Goal: Information Seeking & Learning: Learn about a topic

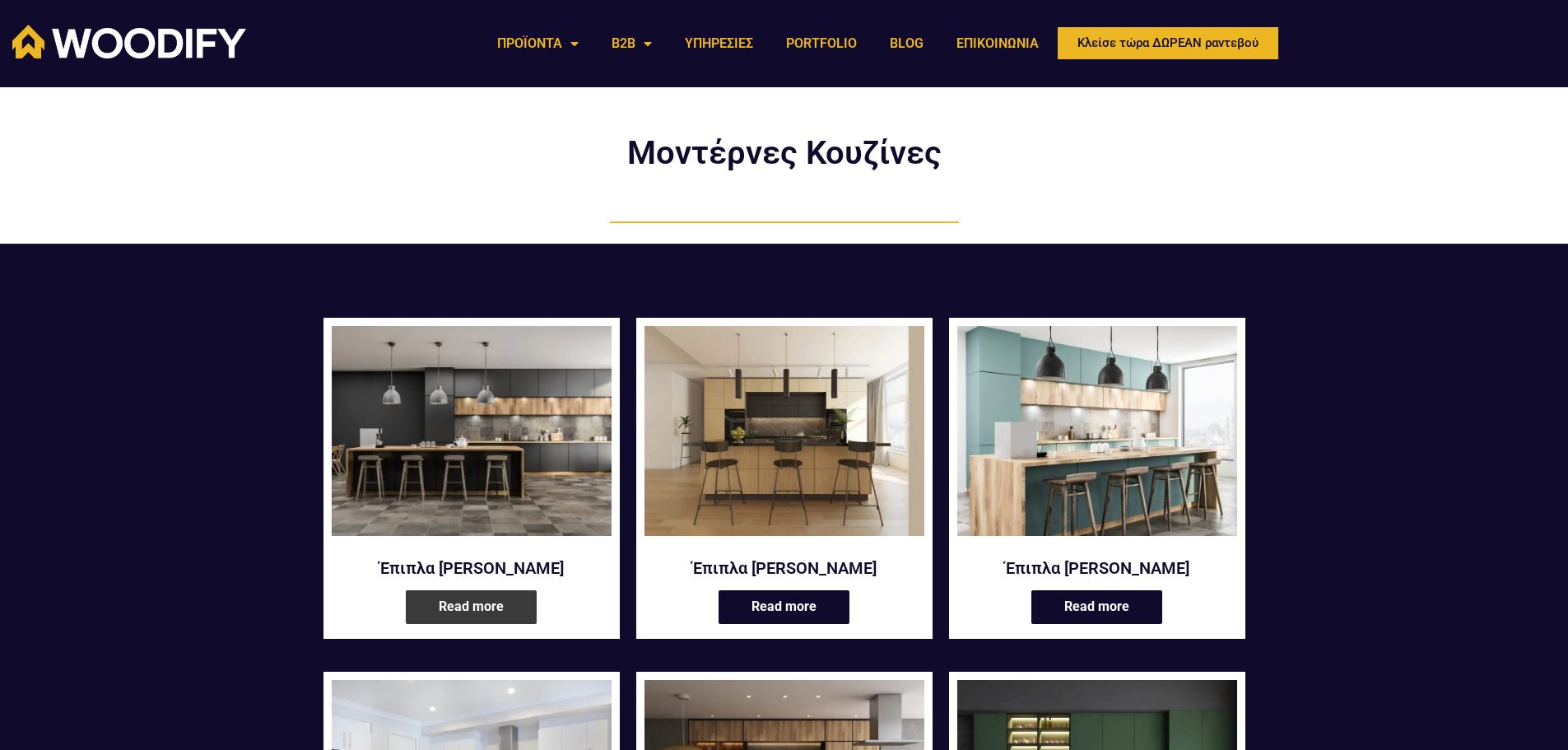
click at [475, 612] on link "Read more" at bounding box center [471, 608] width 131 height 33
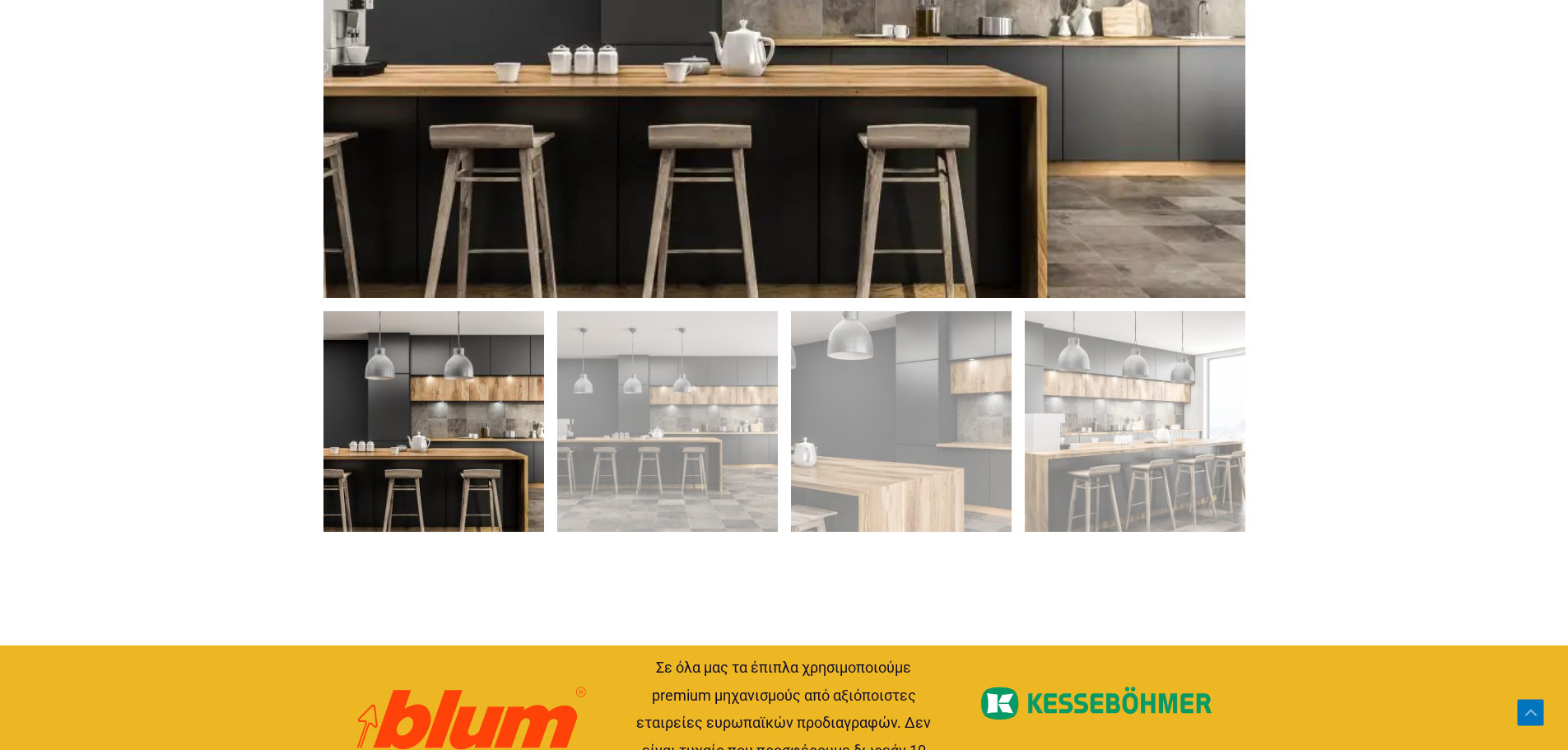
scroll to position [1153, 0]
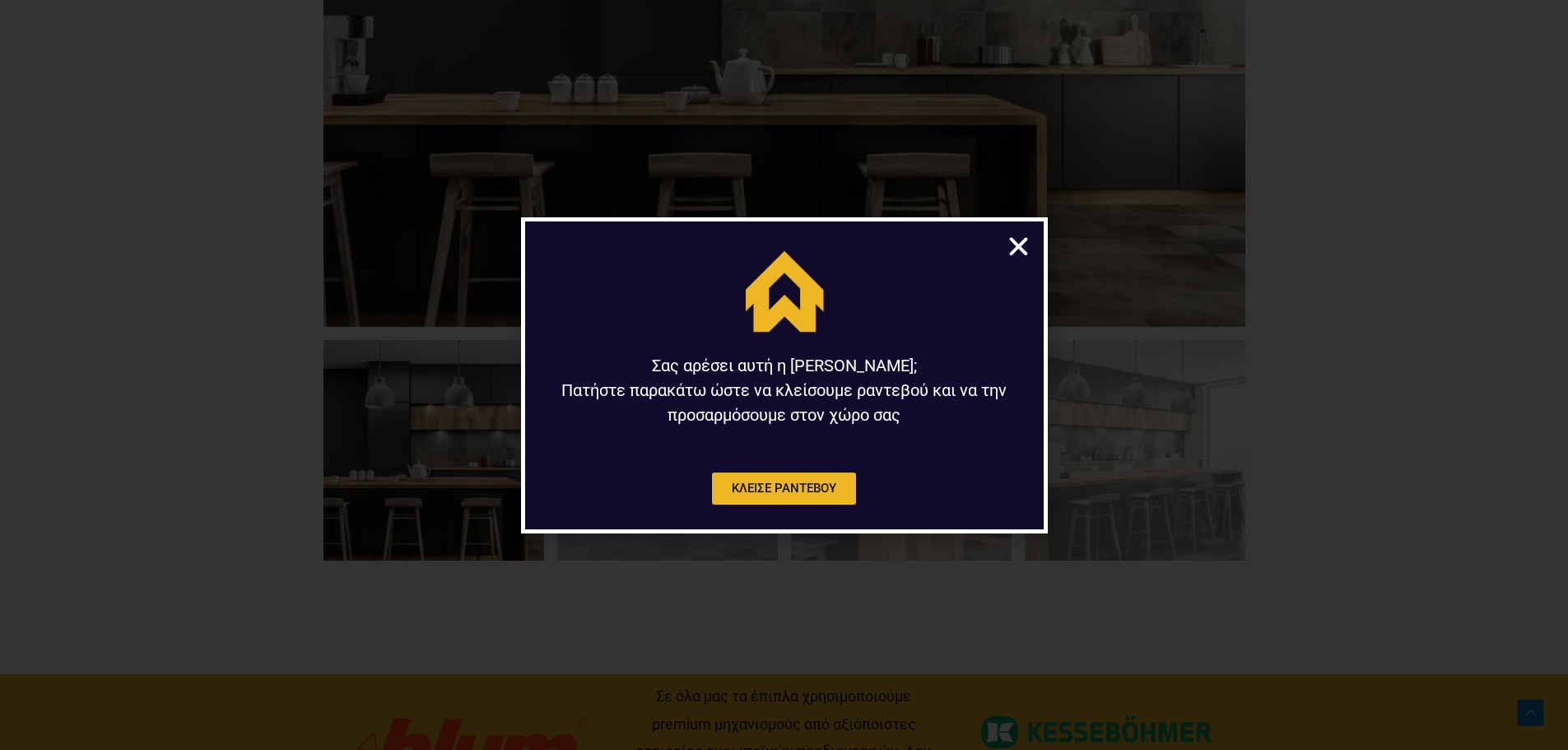
click at [1025, 242] on icon "Close" at bounding box center [1018, 246] width 25 height 25
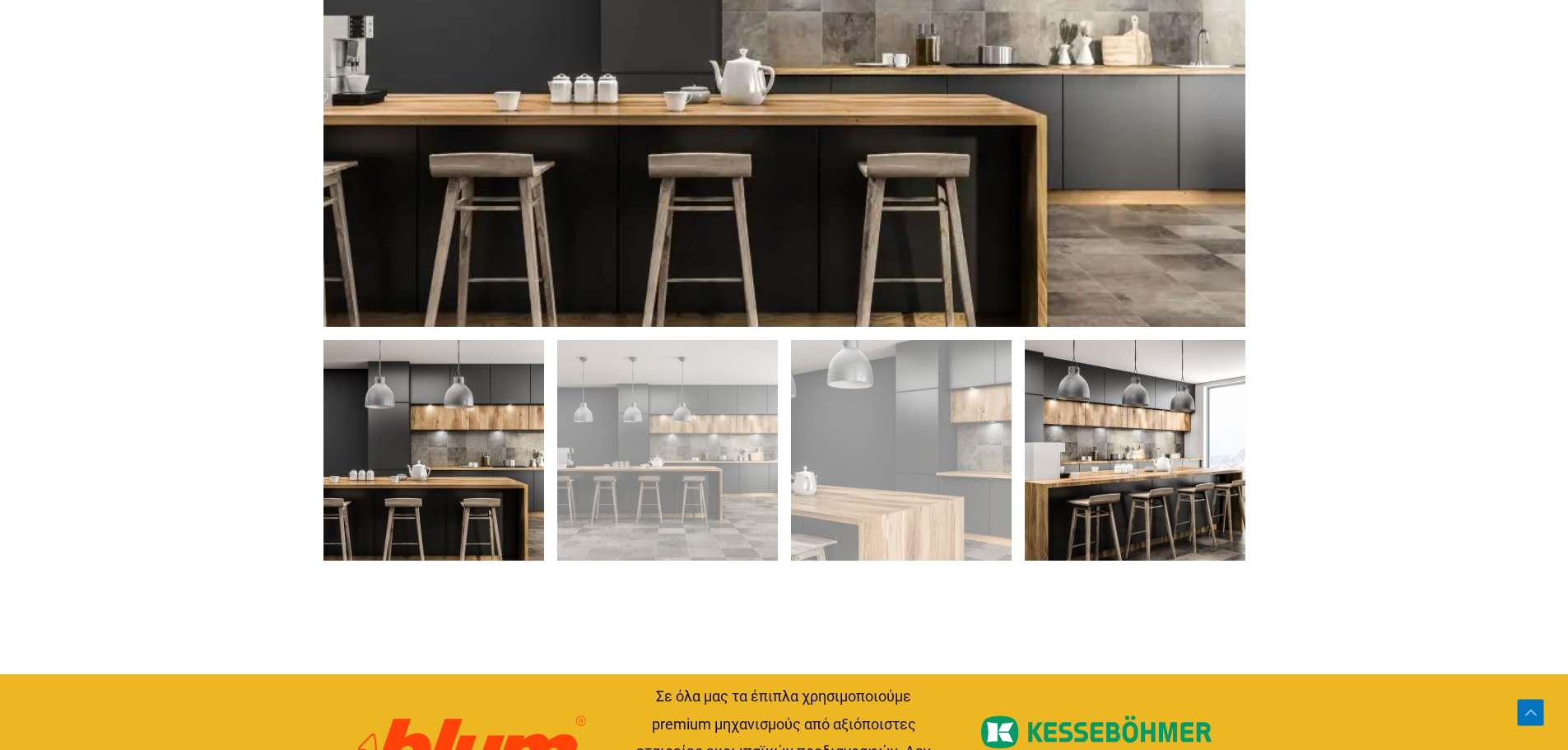
click at [1141, 496] on img at bounding box center [1135, 450] width 220 height 221
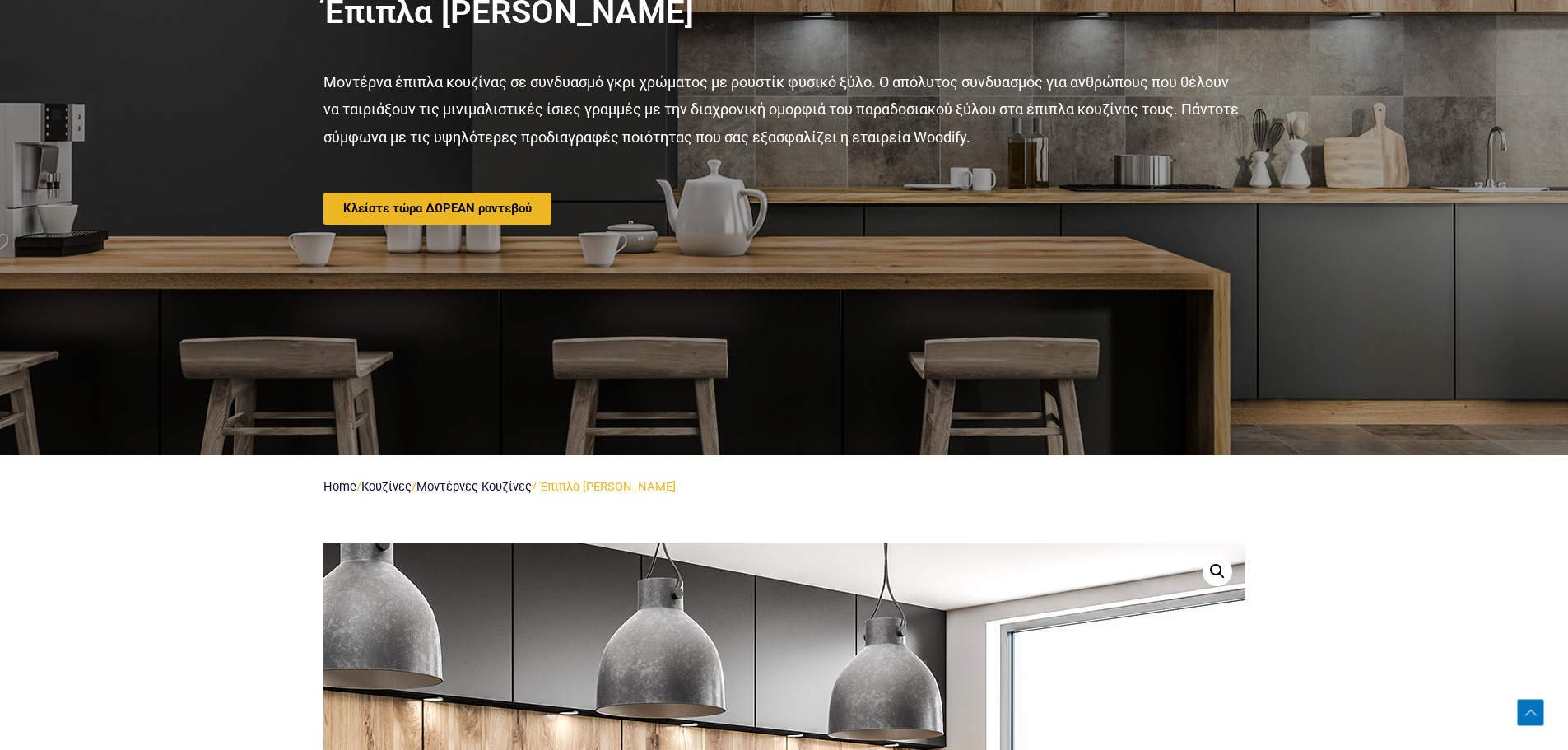
scroll to position [0, 0]
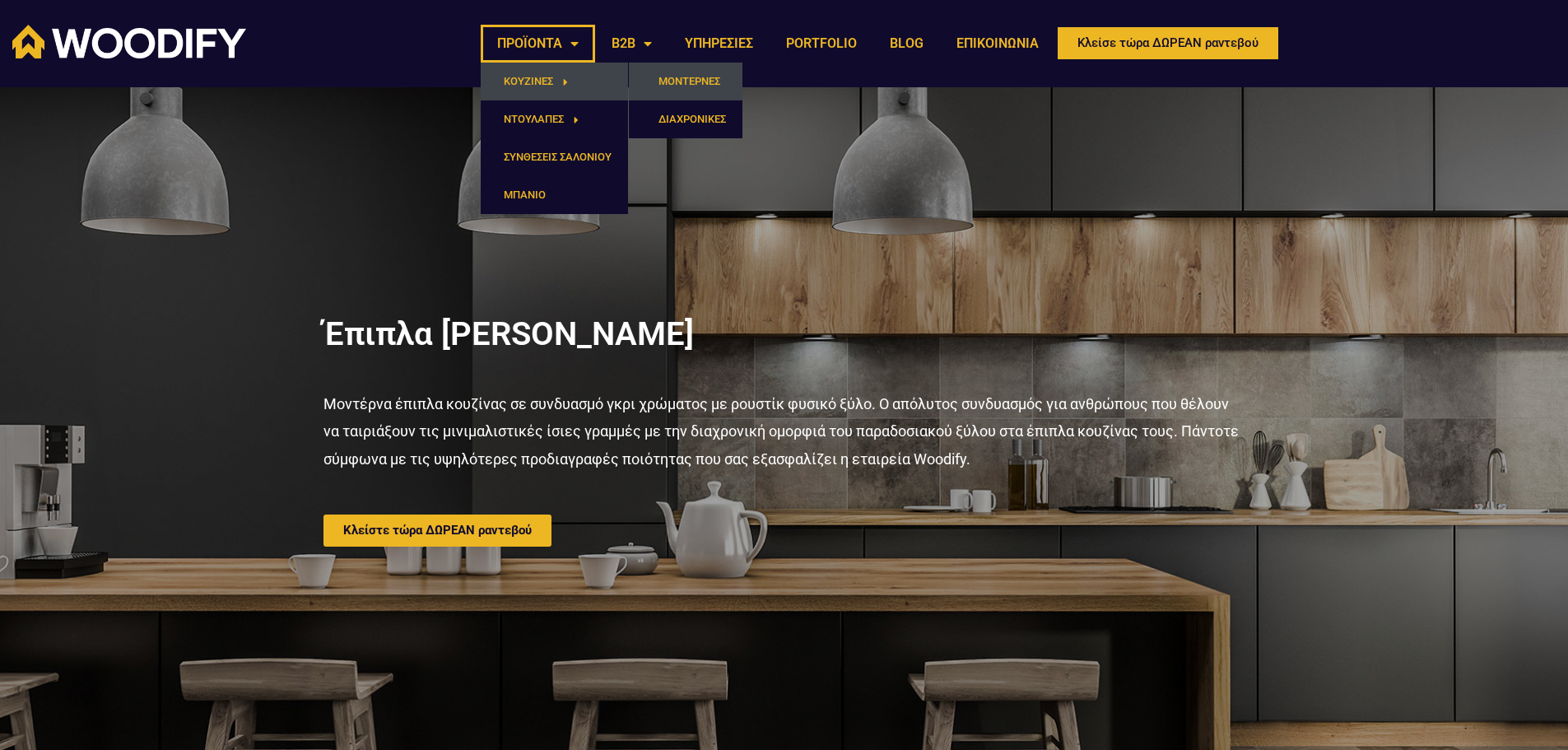
click at [677, 76] on link "ΜΟΝΤΕΡΝΕΣ" at bounding box center [685, 81] width 113 height 38
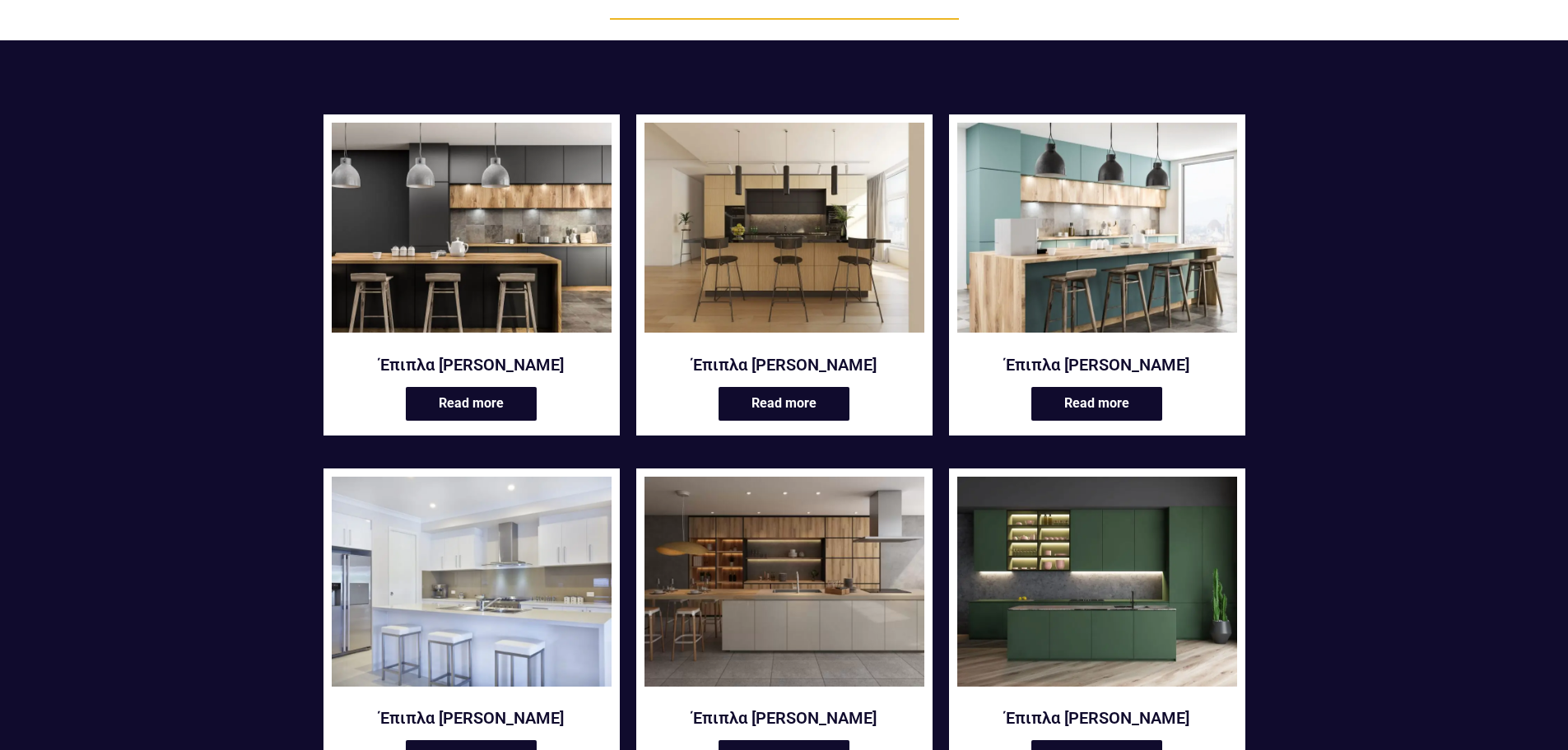
scroll to position [248, 0]
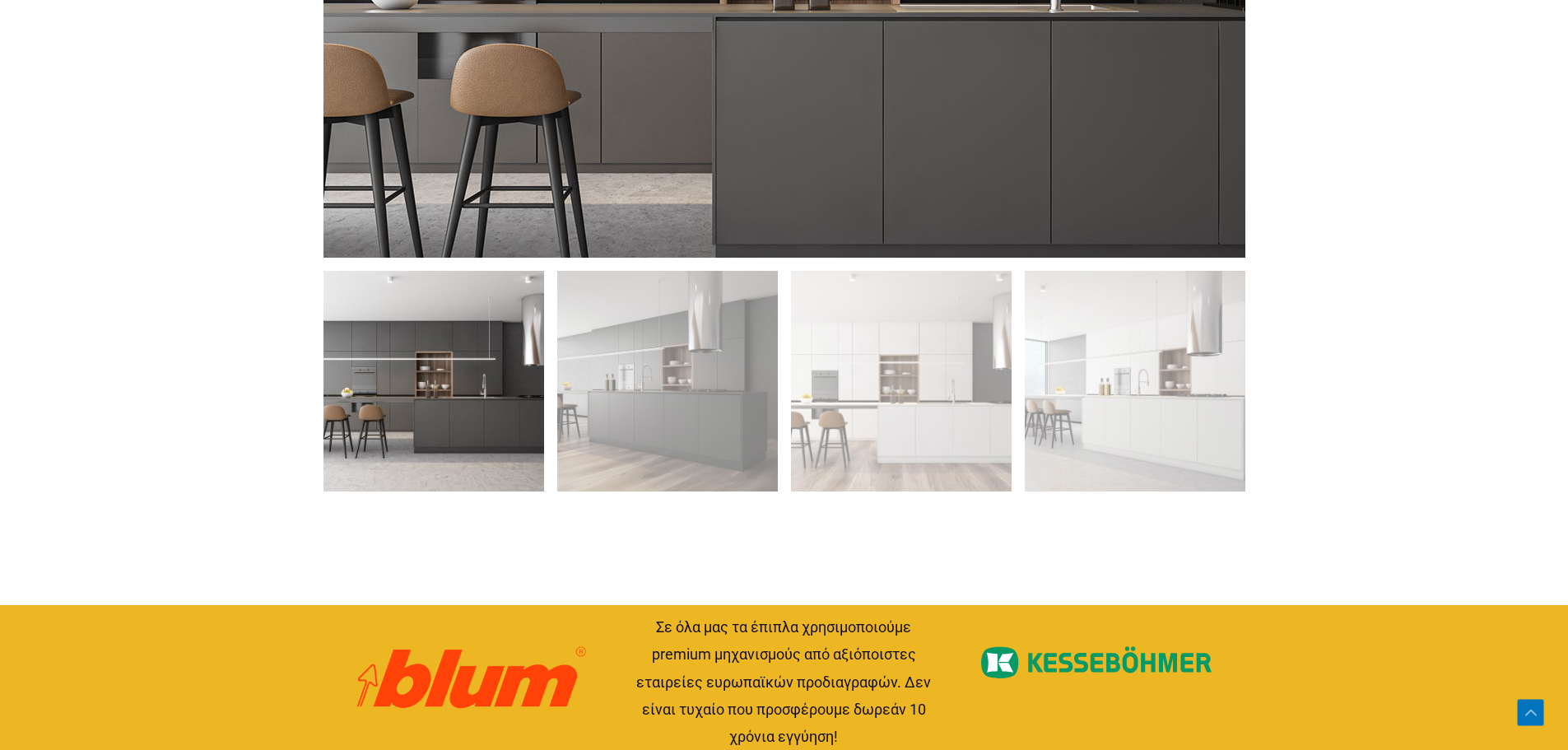
scroll to position [1318, 0]
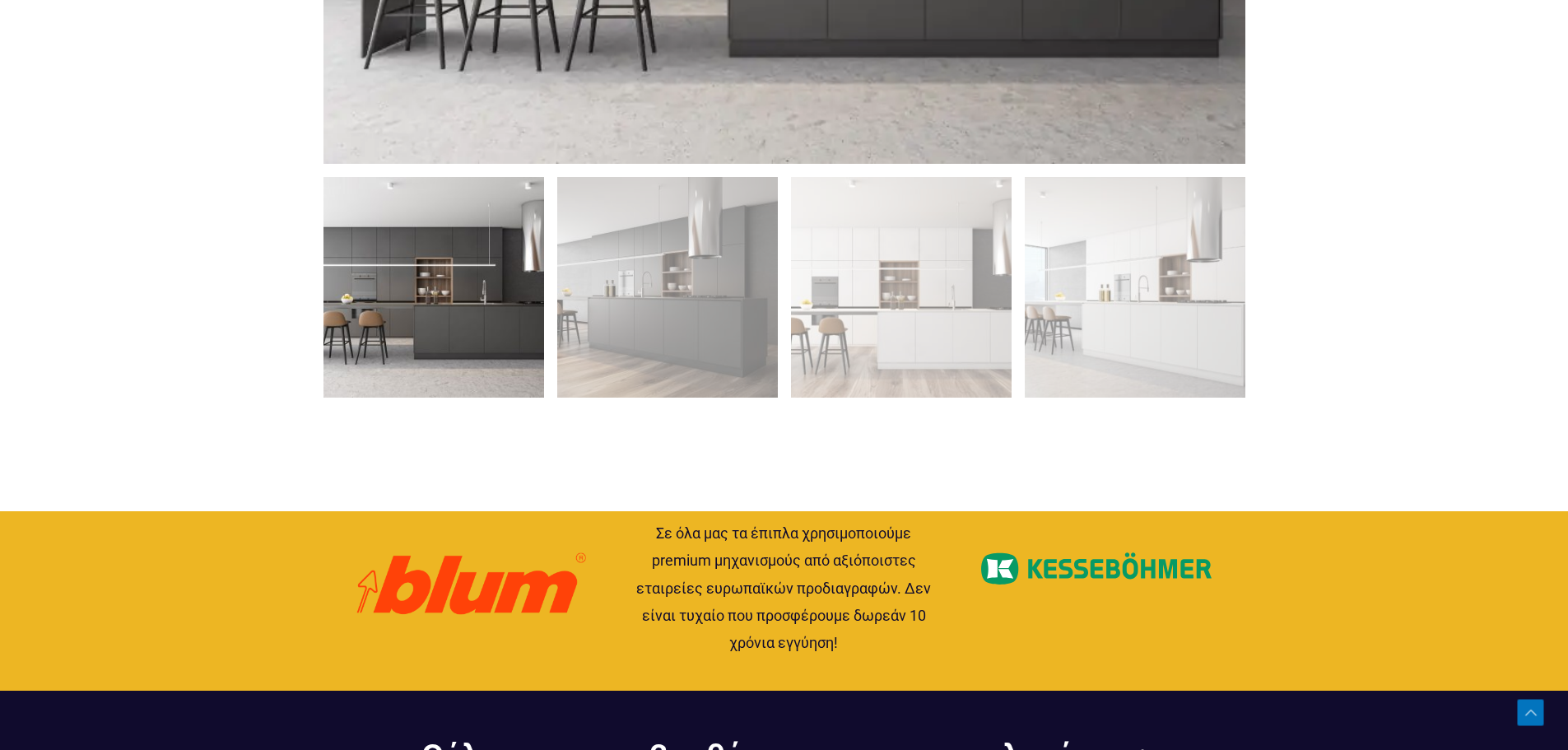
click at [476, 333] on img at bounding box center [433, 287] width 220 height 221
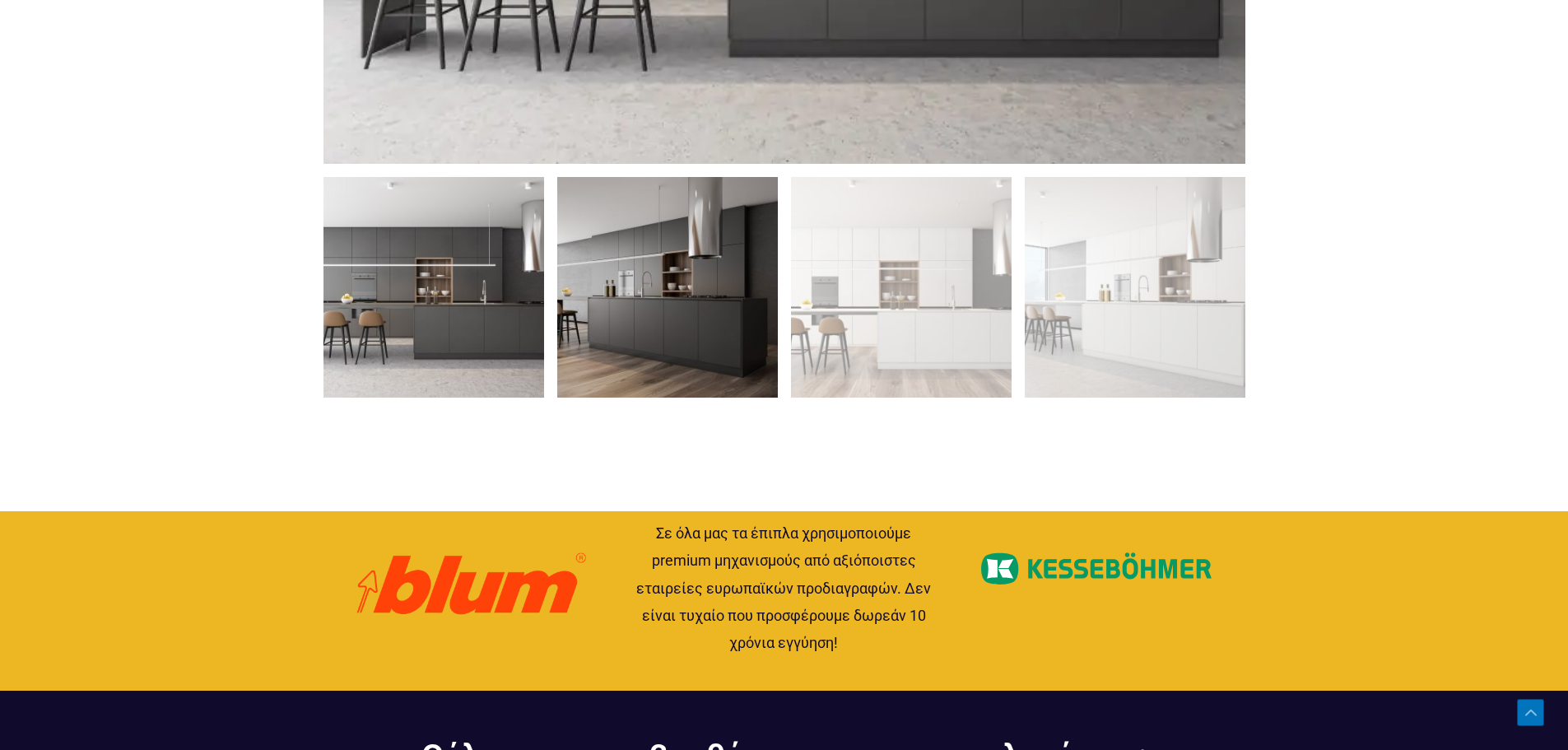
click at [672, 334] on img at bounding box center [667, 287] width 220 height 221
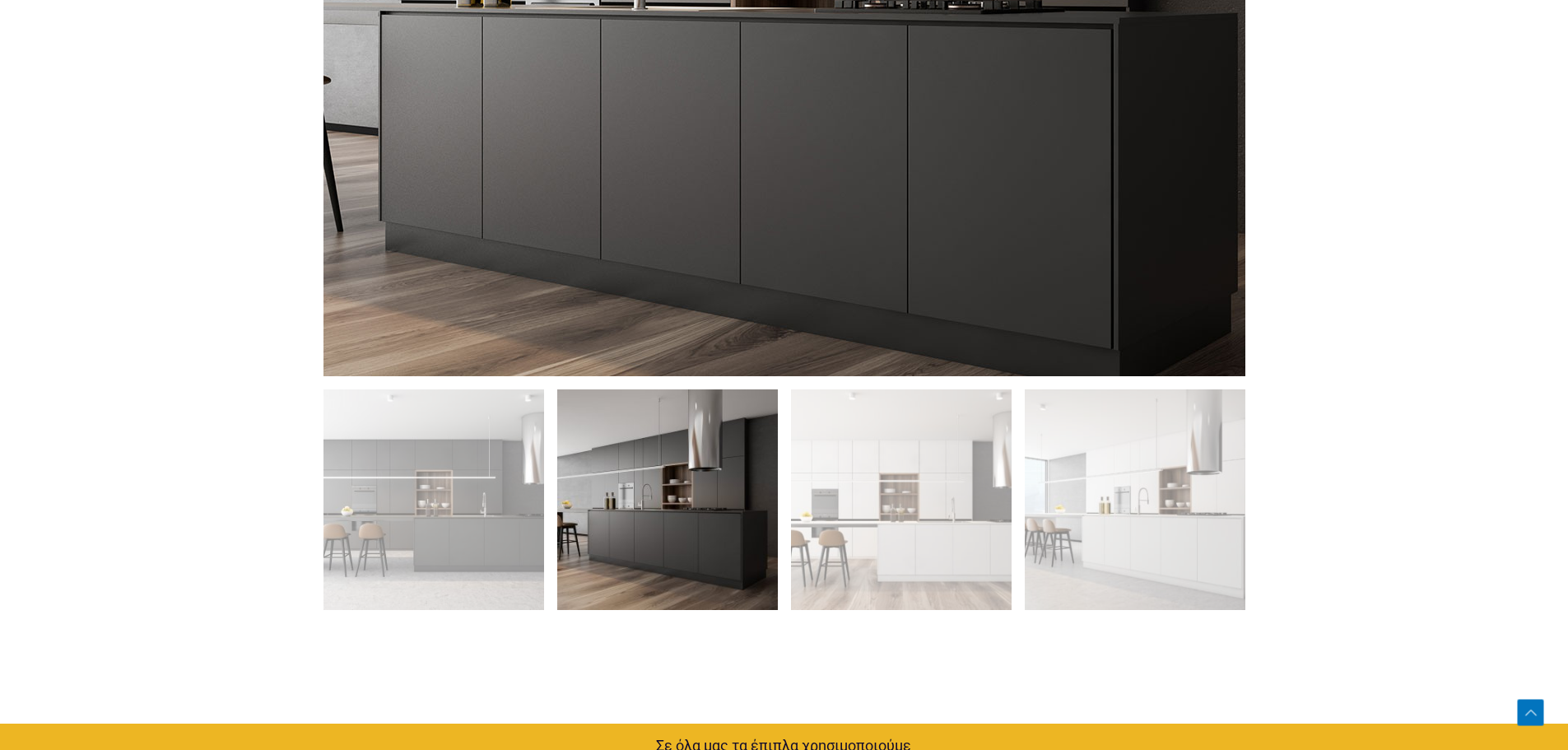
scroll to position [1153, 0]
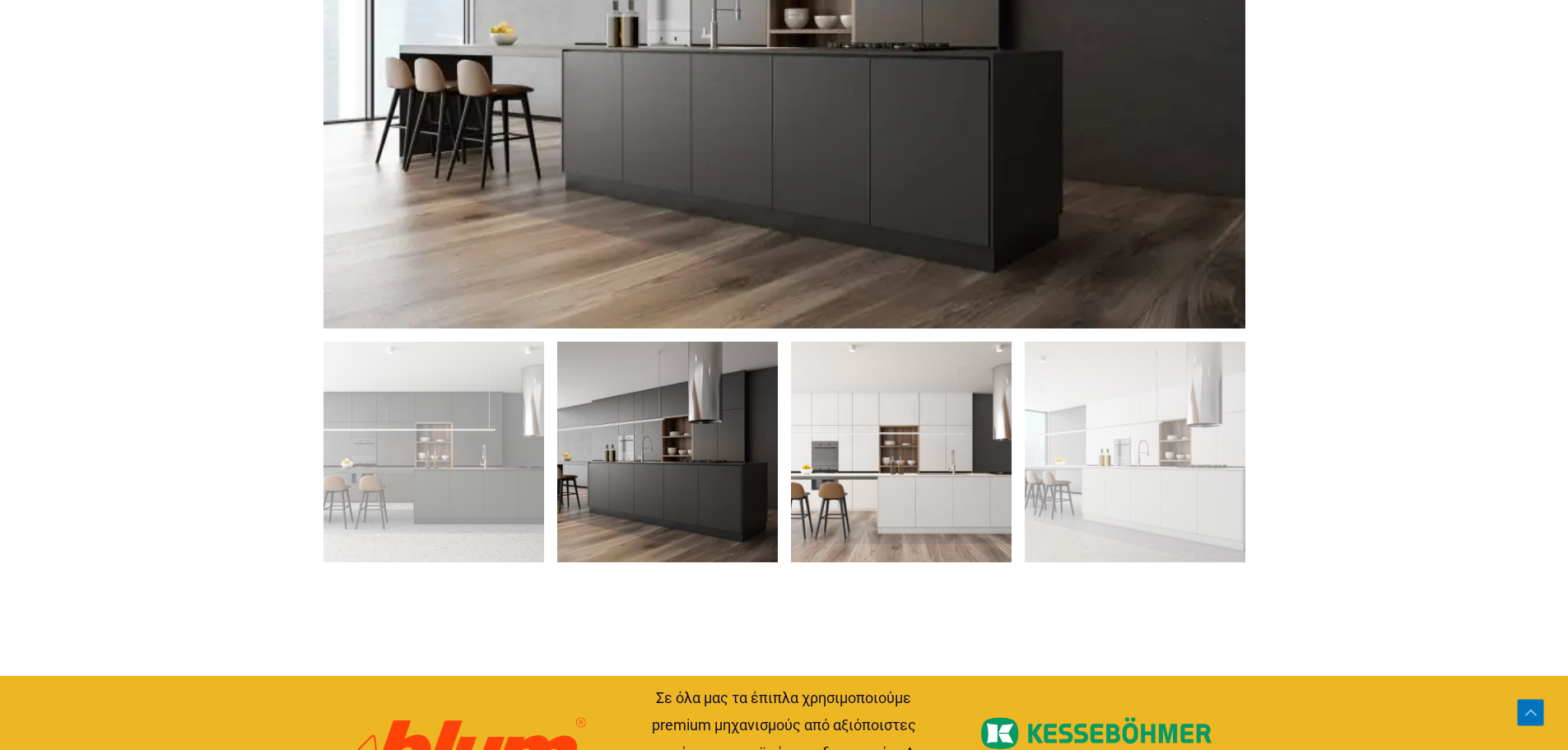
click at [893, 483] on img at bounding box center [901, 451] width 220 height 221
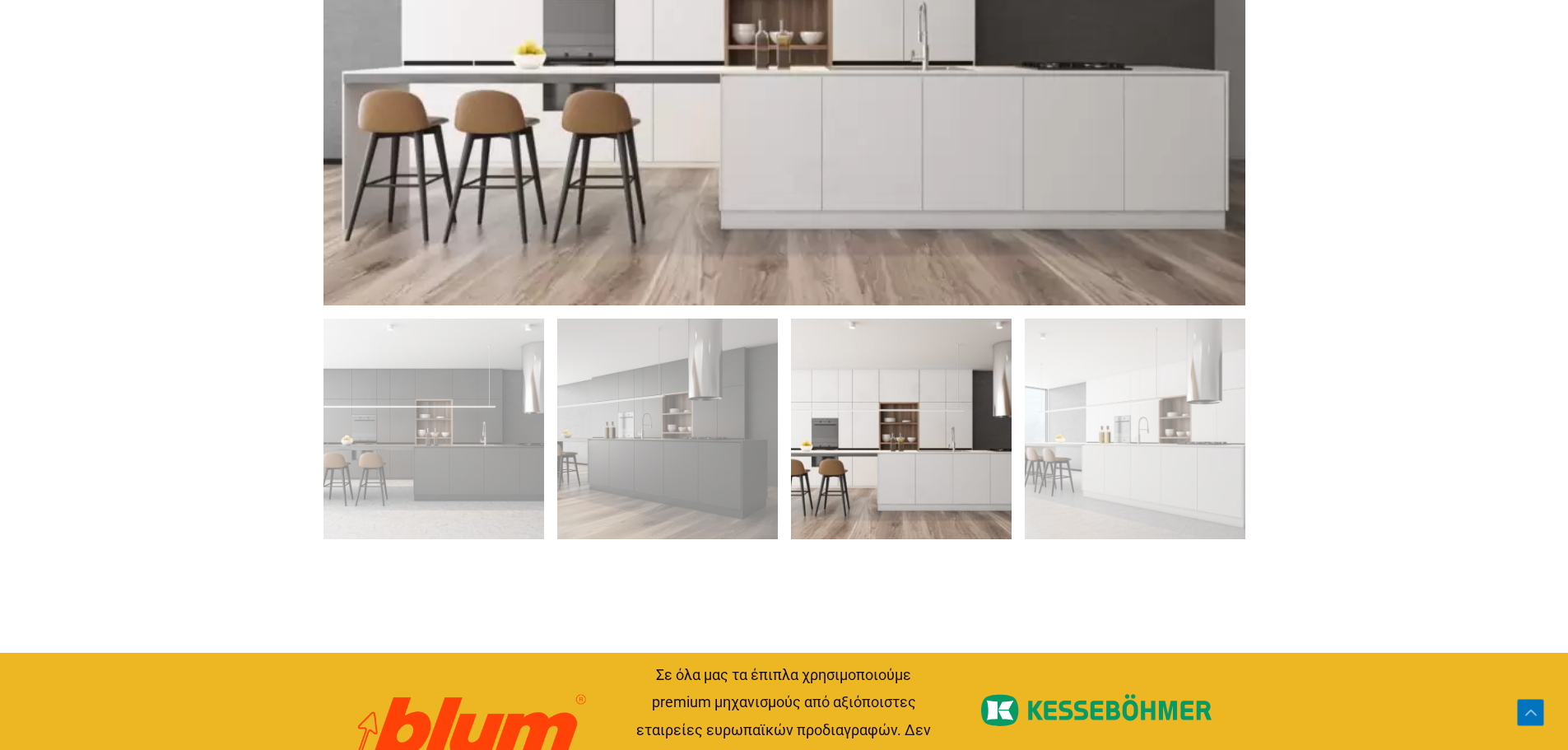
scroll to position [906, 0]
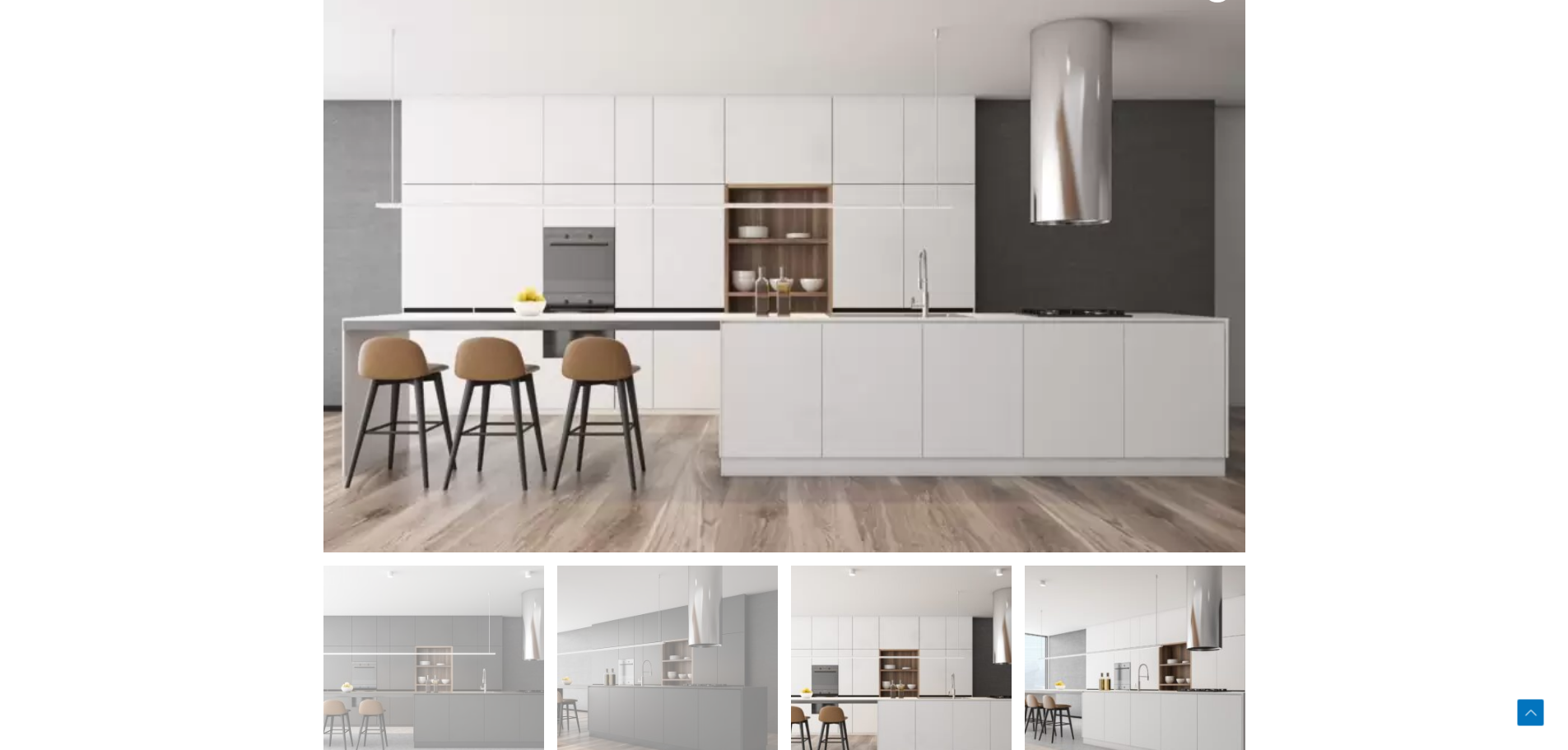
click at [1123, 664] on img at bounding box center [1135, 676] width 220 height 221
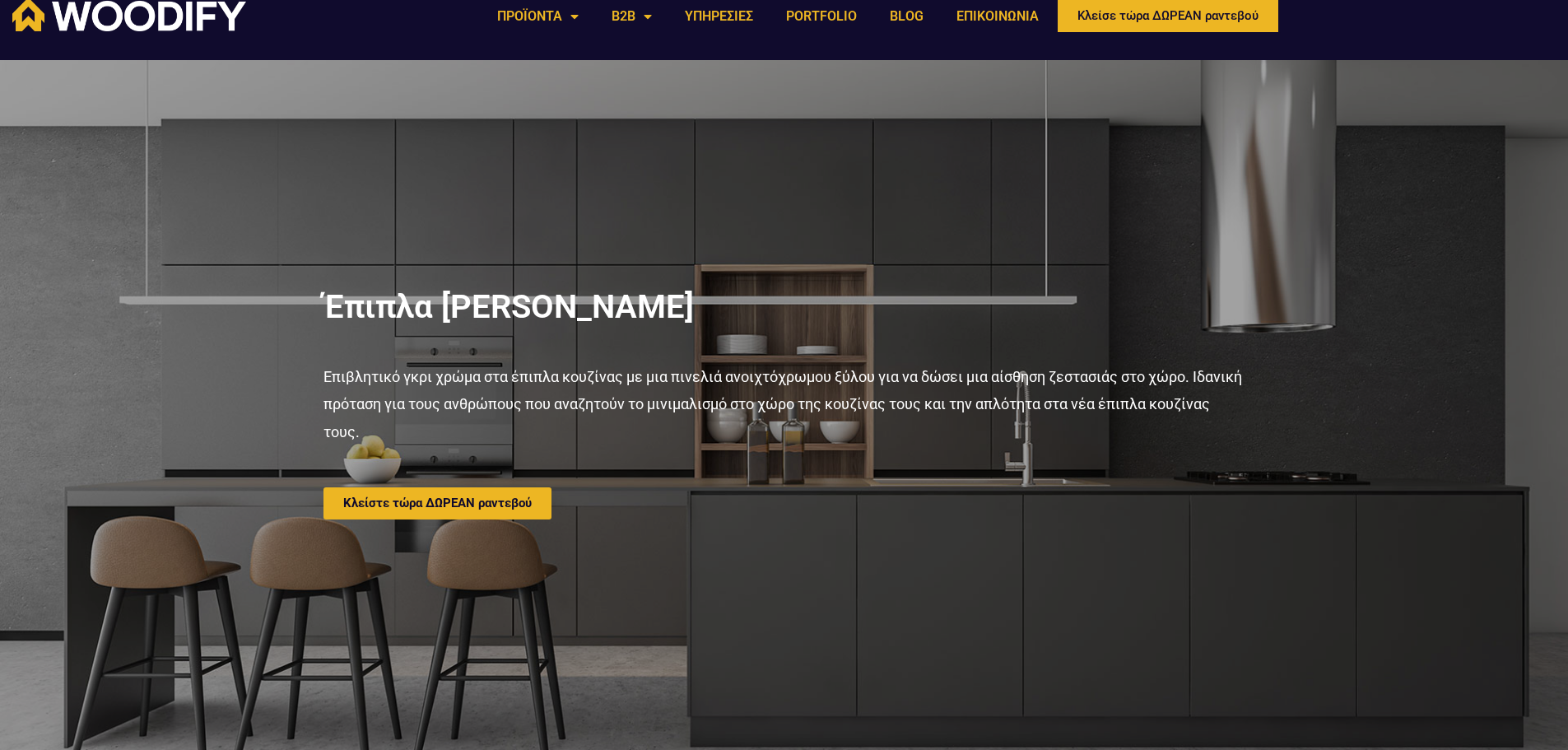
scroll to position [0, 0]
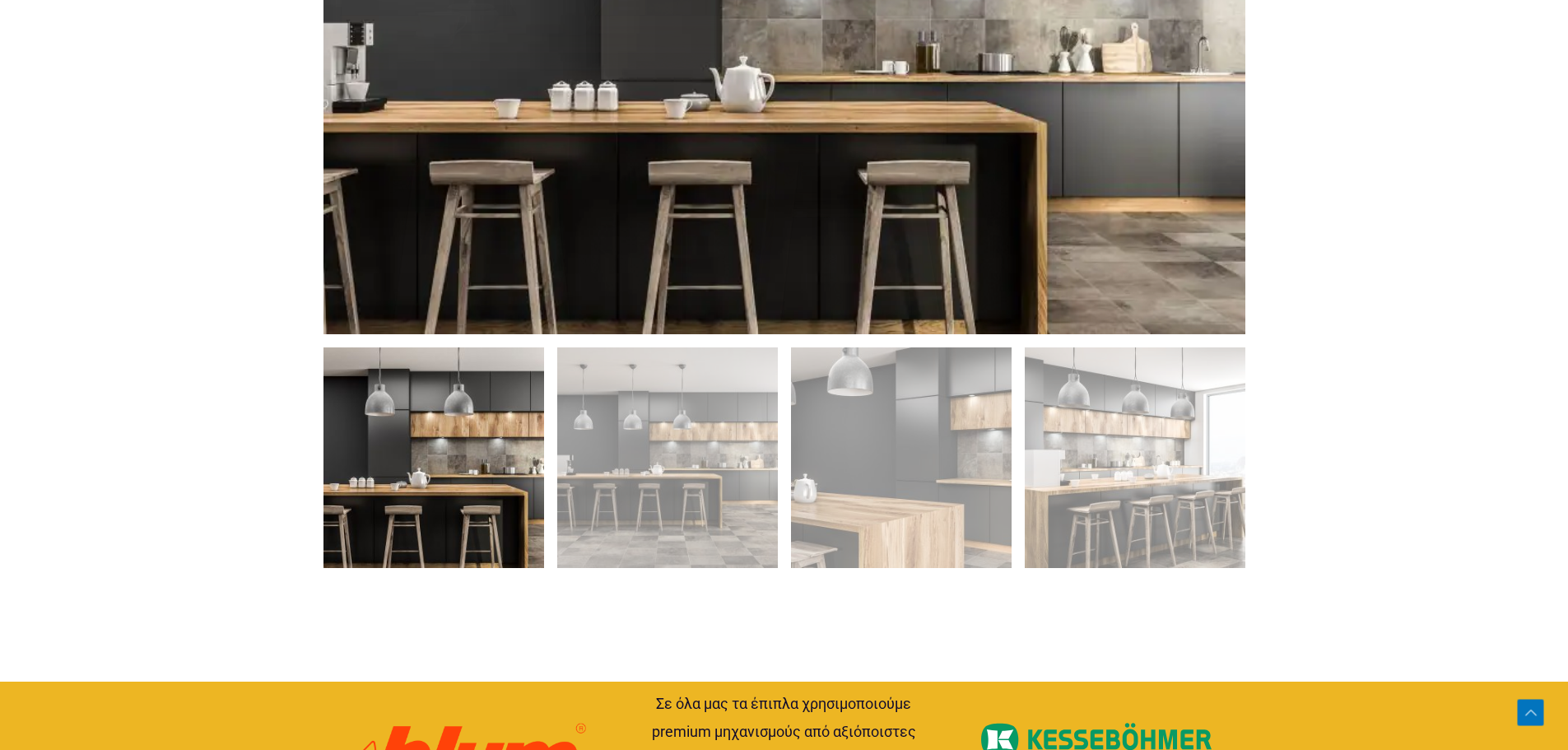
scroll to position [1153, 0]
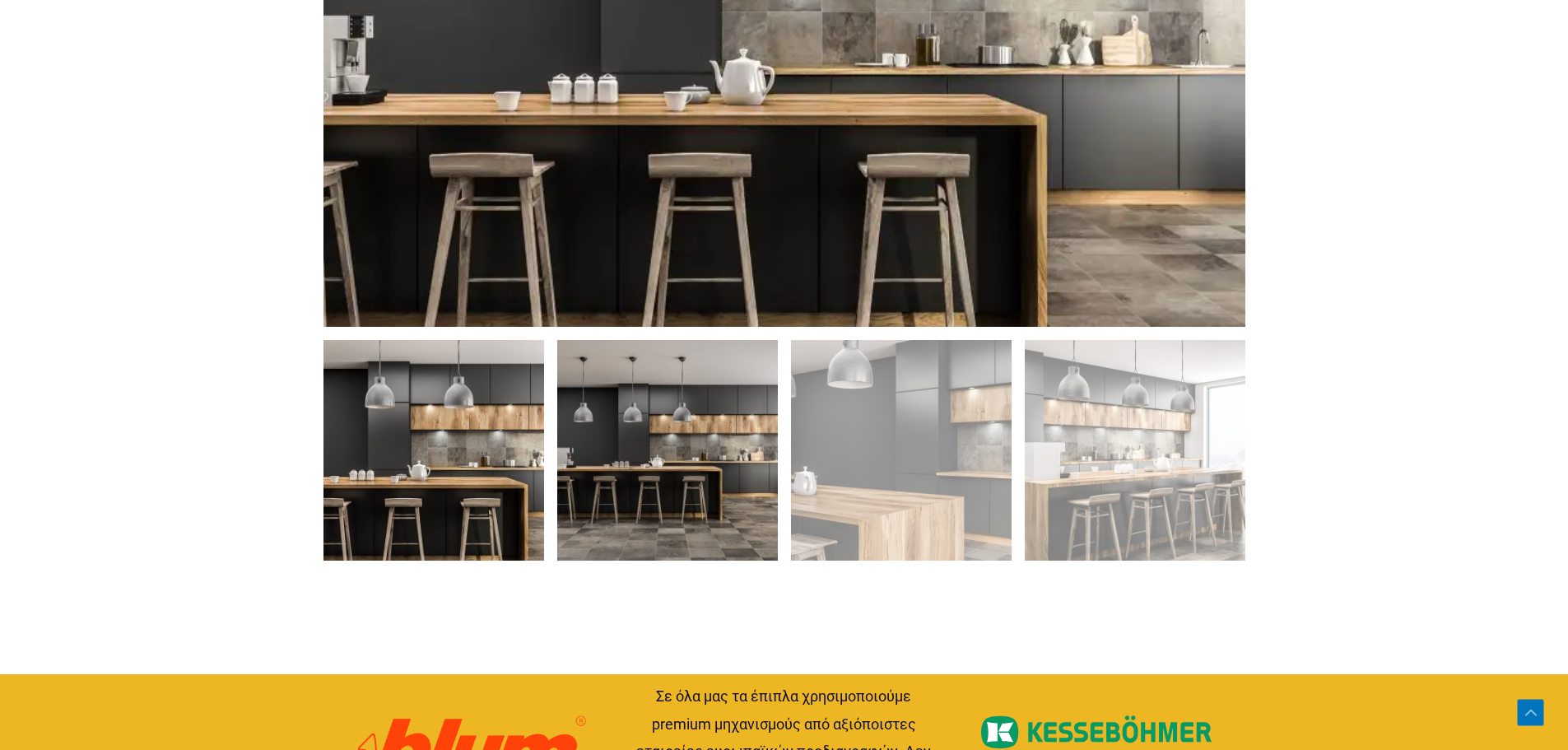
click at [626, 469] on img at bounding box center [667, 450] width 220 height 221
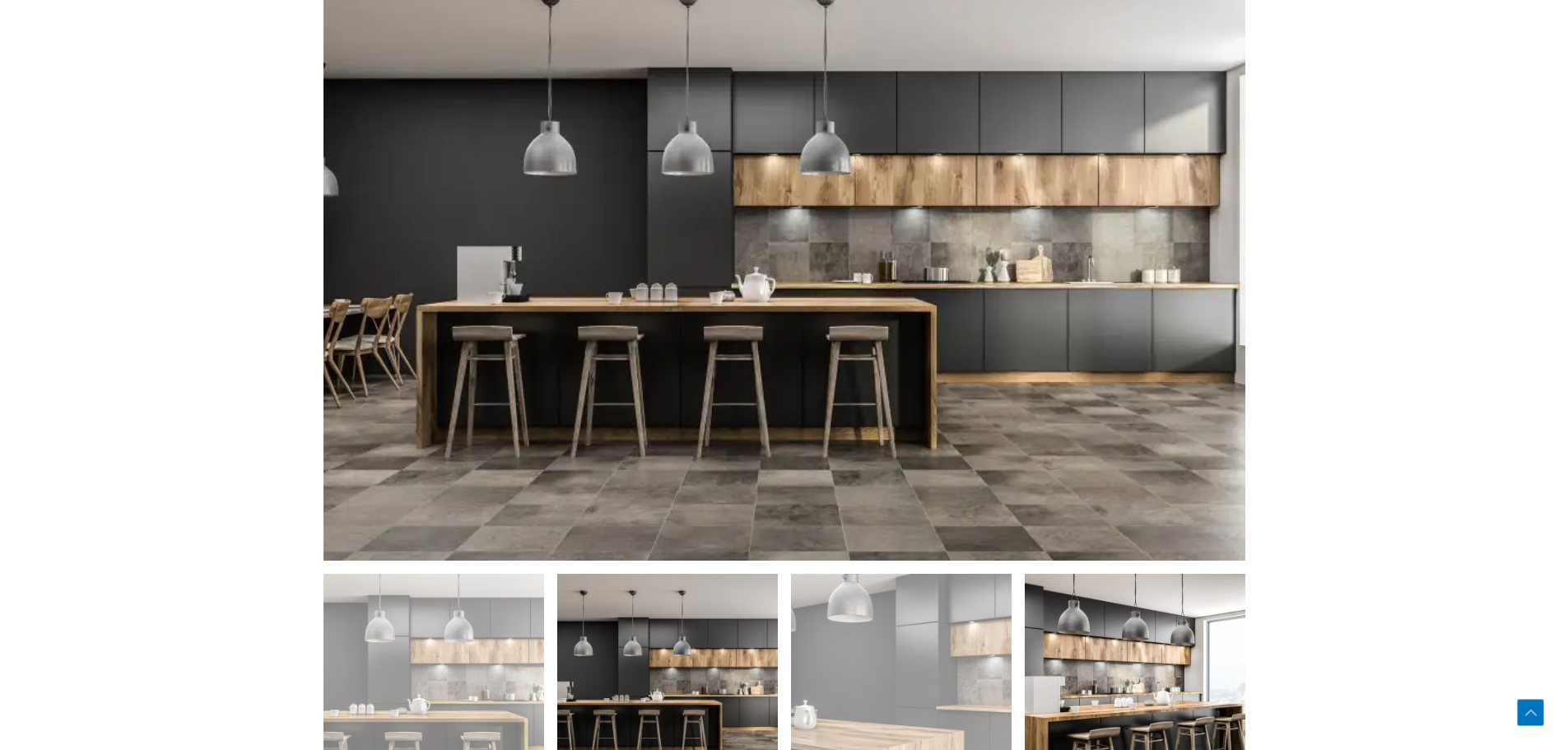
scroll to position [988, 0]
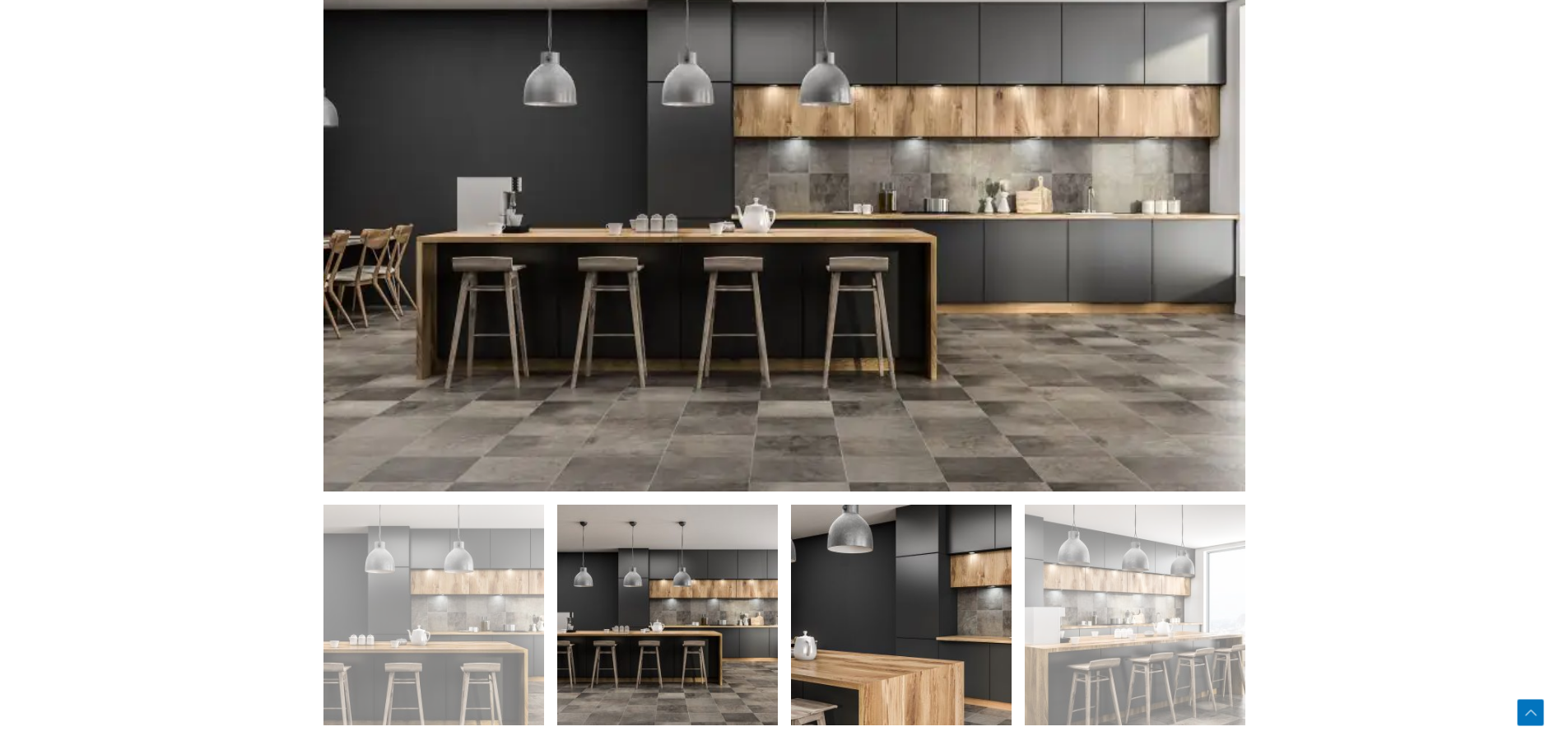
click at [947, 671] on img at bounding box center [901, 615] width 220 height 221
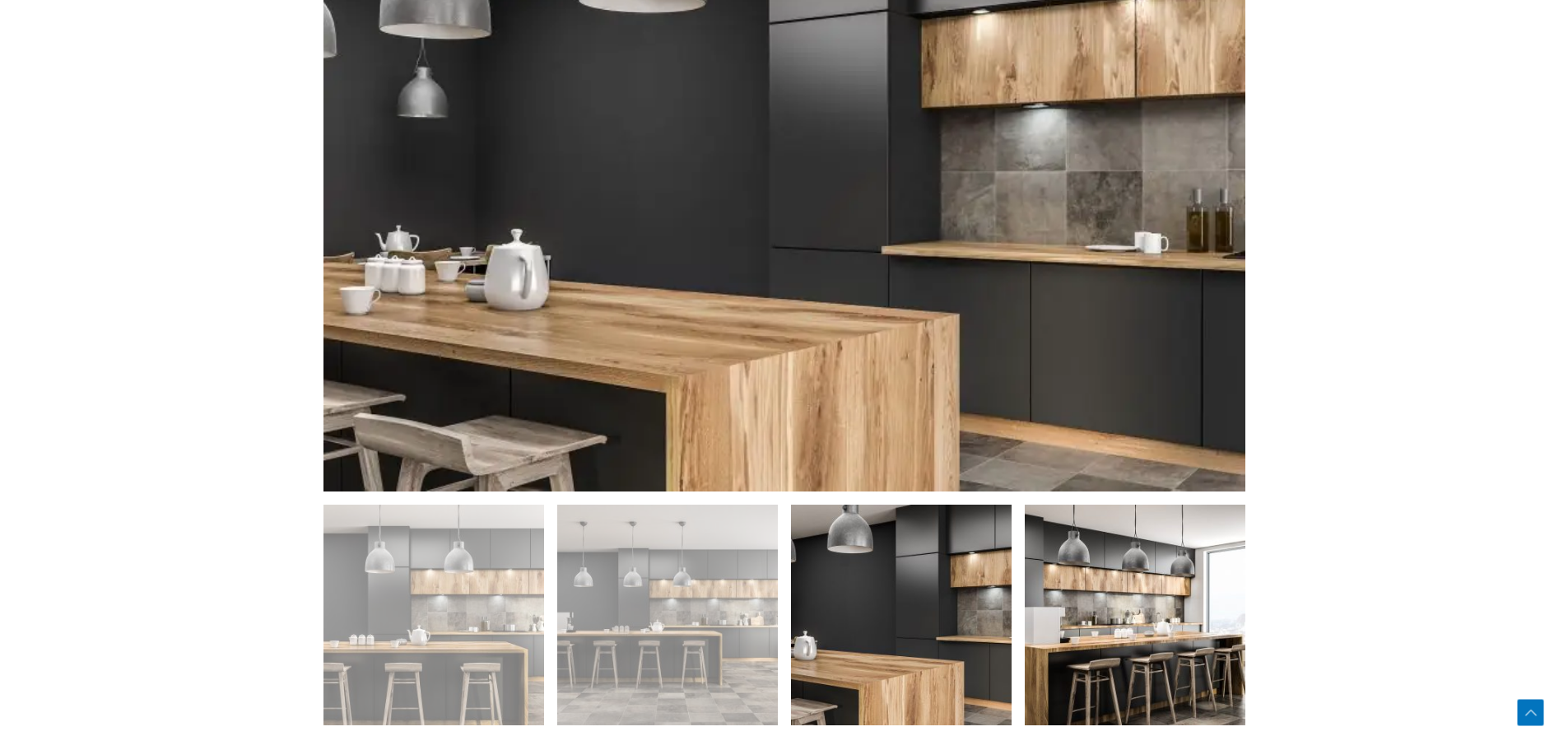
click at [1173, 661] on img at bounding box center [1135, 615] width 220 height 221
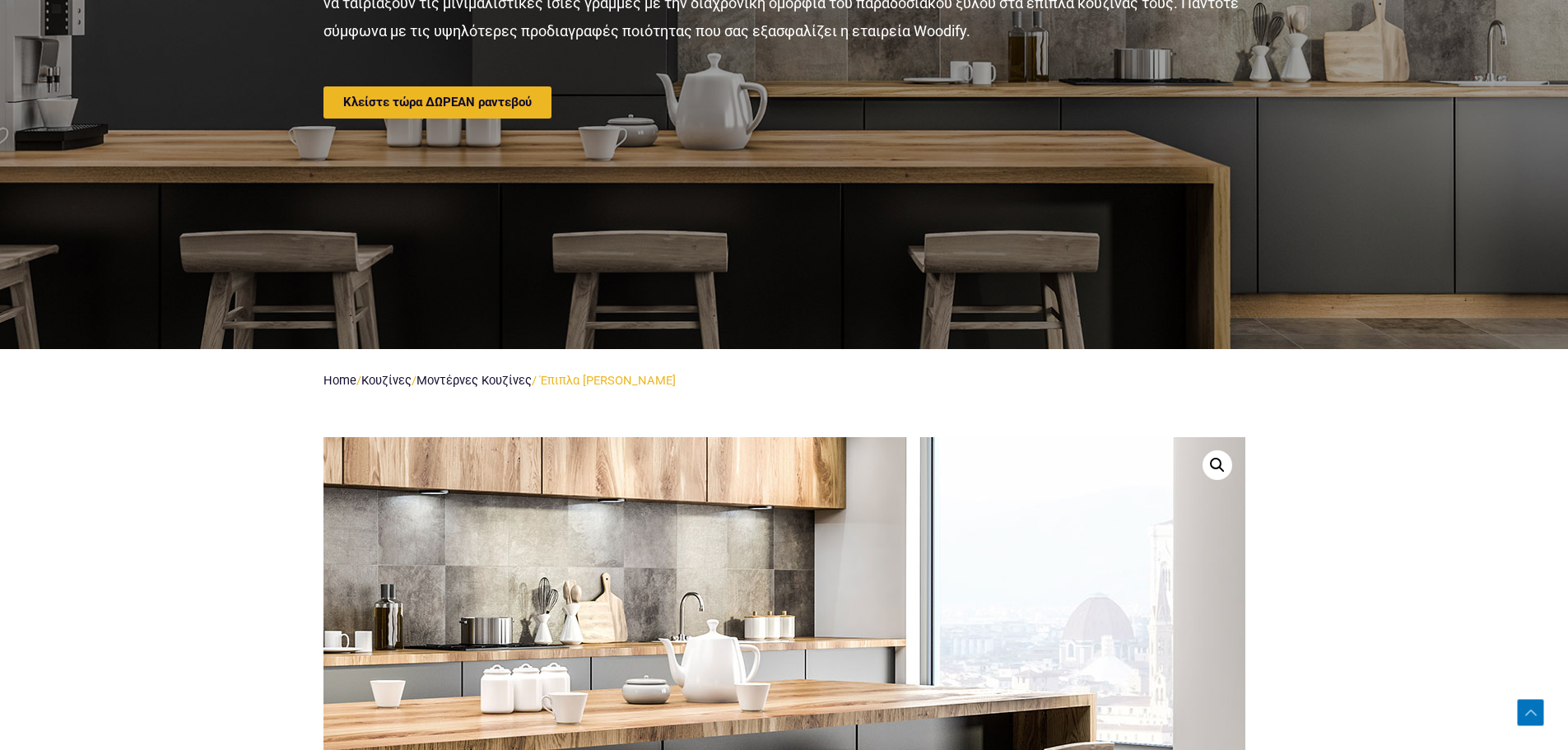
scroll to position [412, 0]
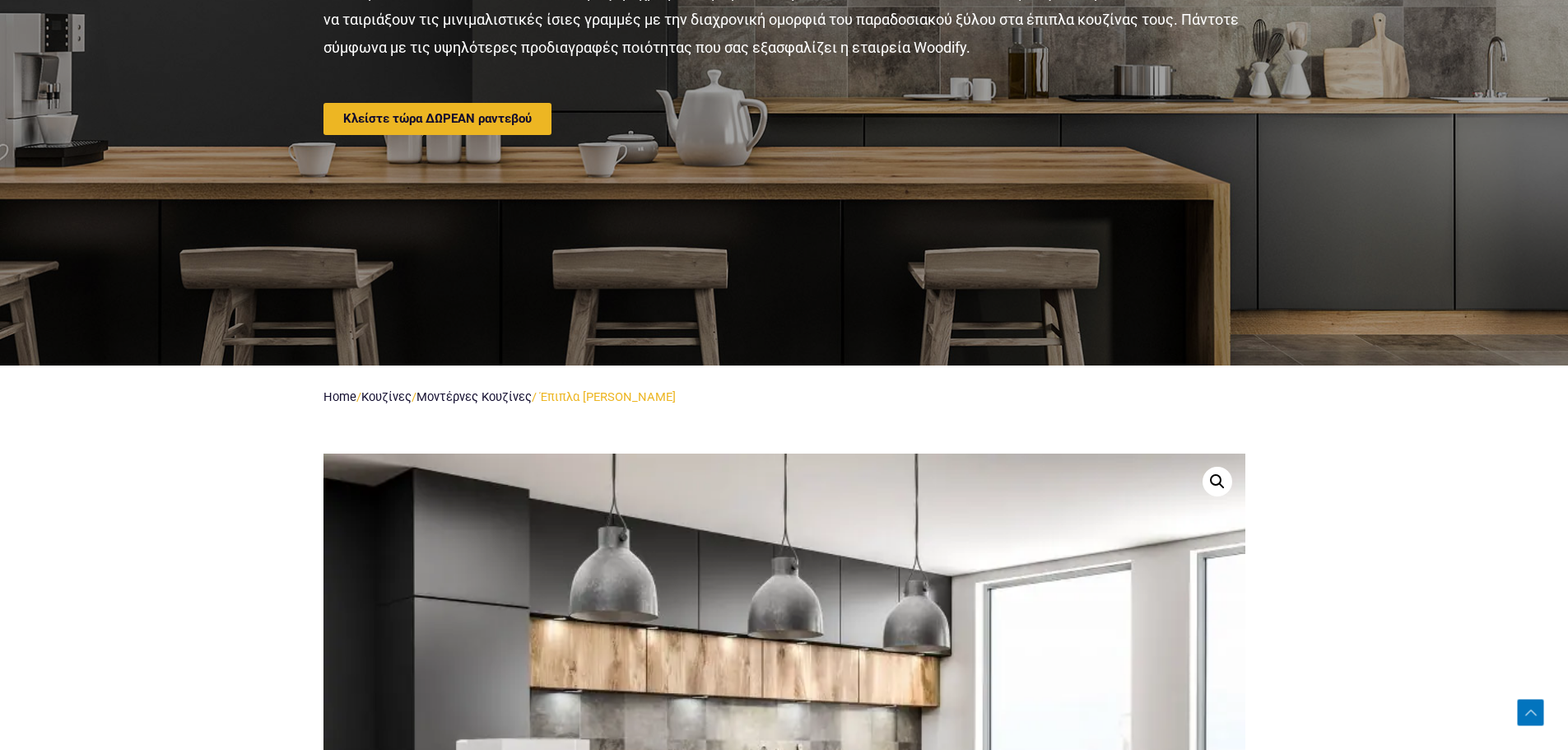
drag, startPoint x: 695, startPoint y: 398, endPoint x: 652, endPoint y: 396, distance: 43.0
click at [652, 396] on nav "Home / Κουζίνες / Μοντέρνες Κουζίνες / Έπιπλα κουζίνας Anakena" at bounding box center [784, 397] width 922 height 22
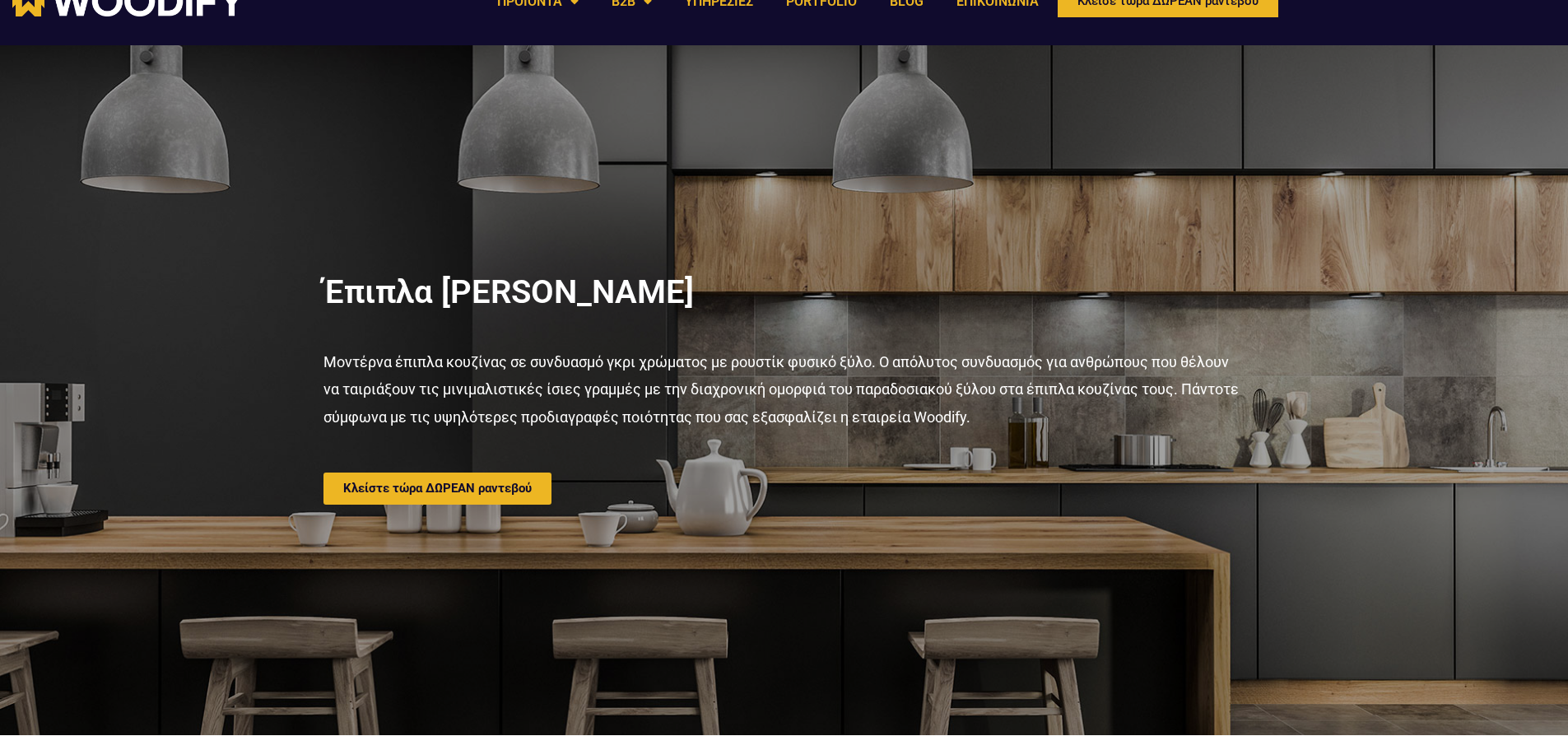
scroll to position [83, 0]
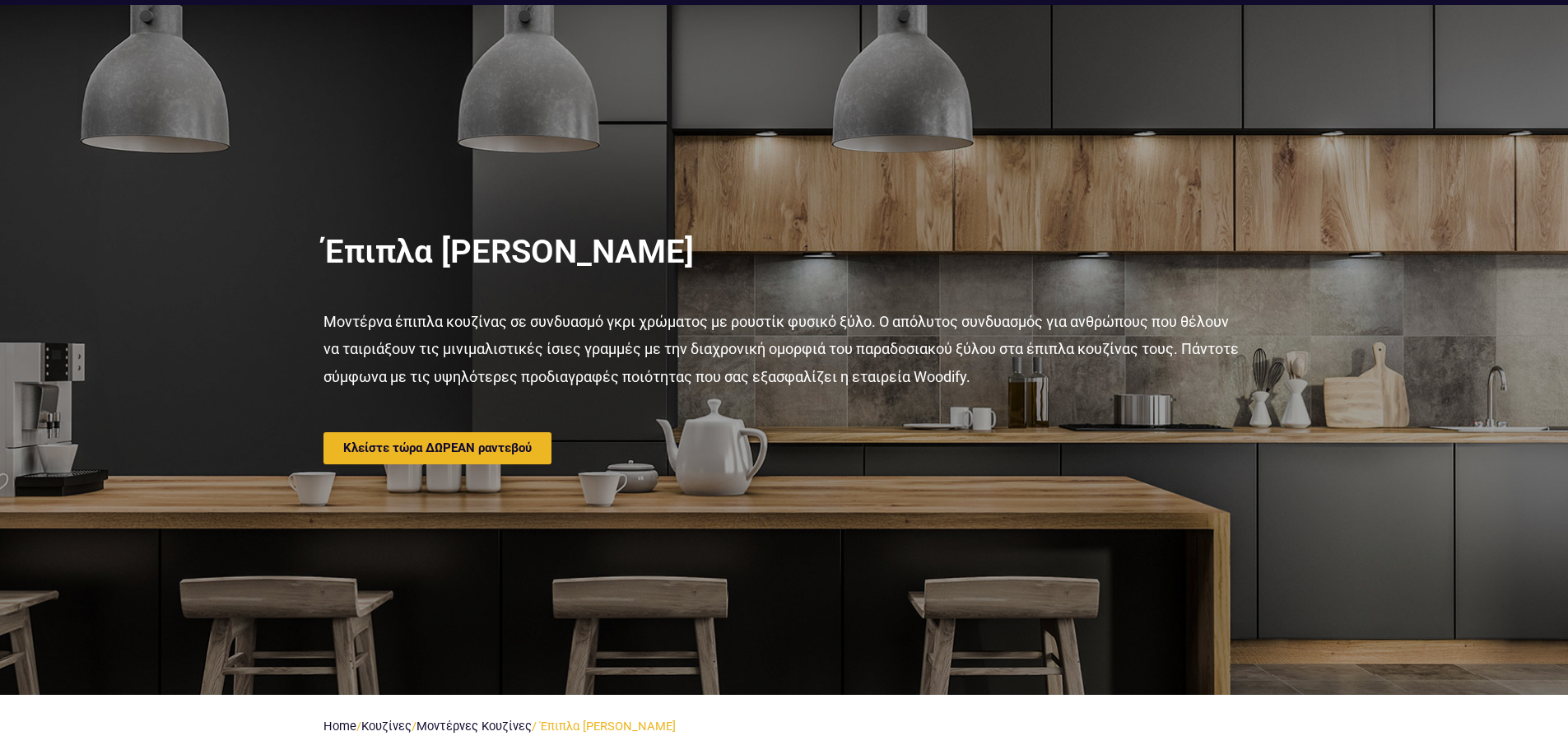
click at [1521, 483] on div at bounding box center [784, 350] width 1568 height 690
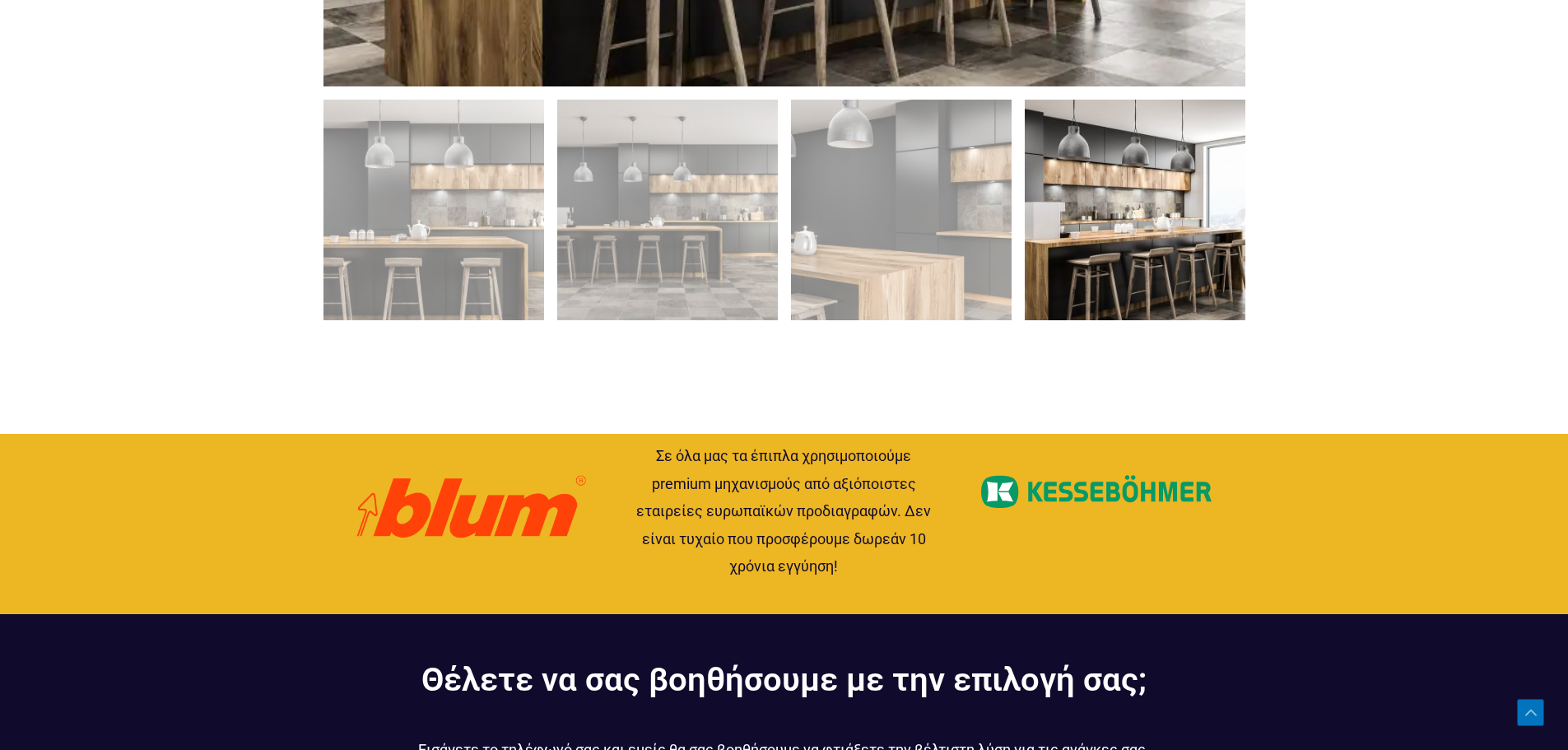
scroll to position [1236, 0]
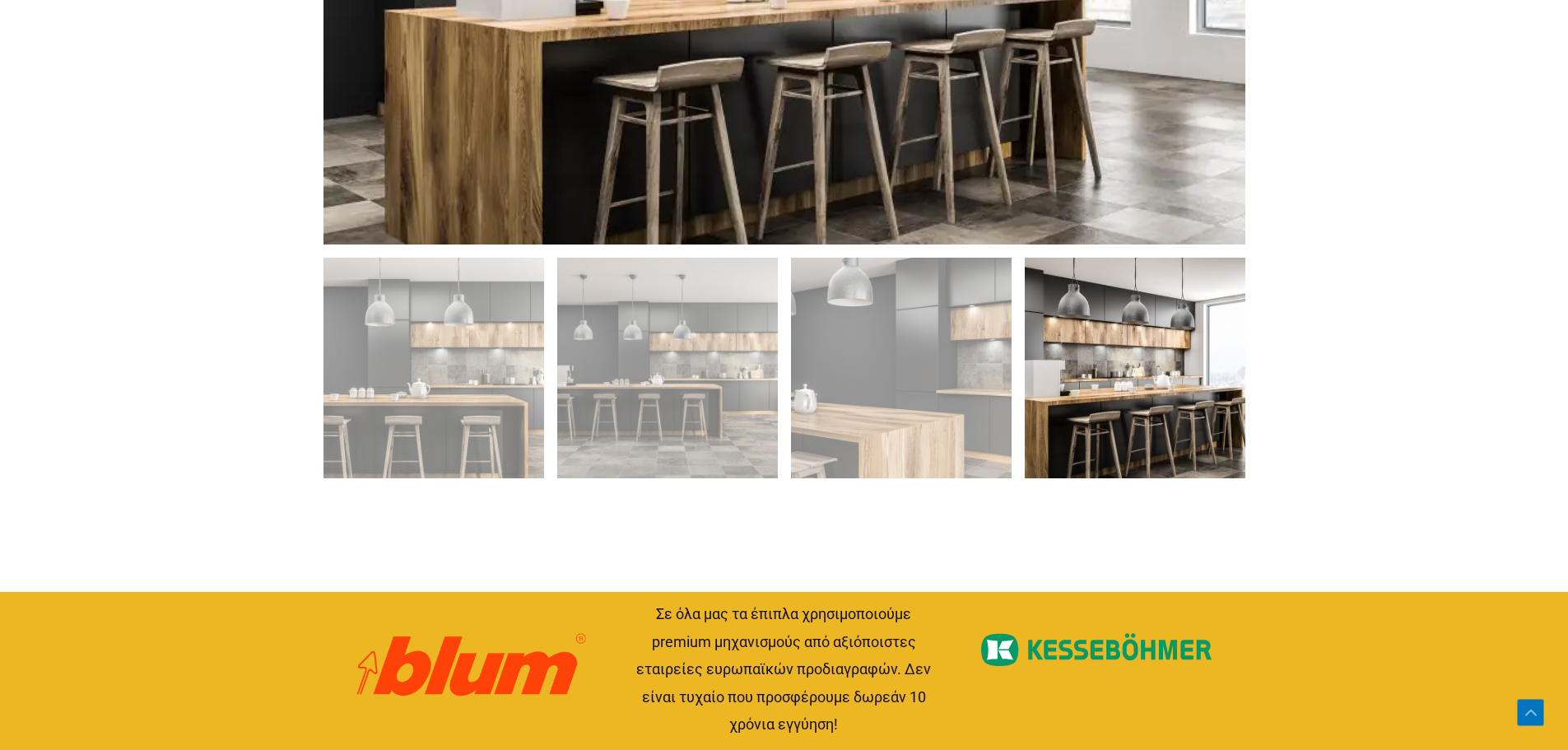
click at [1108, 398] on img at bounding box center [1135, 368] width 220 height 221
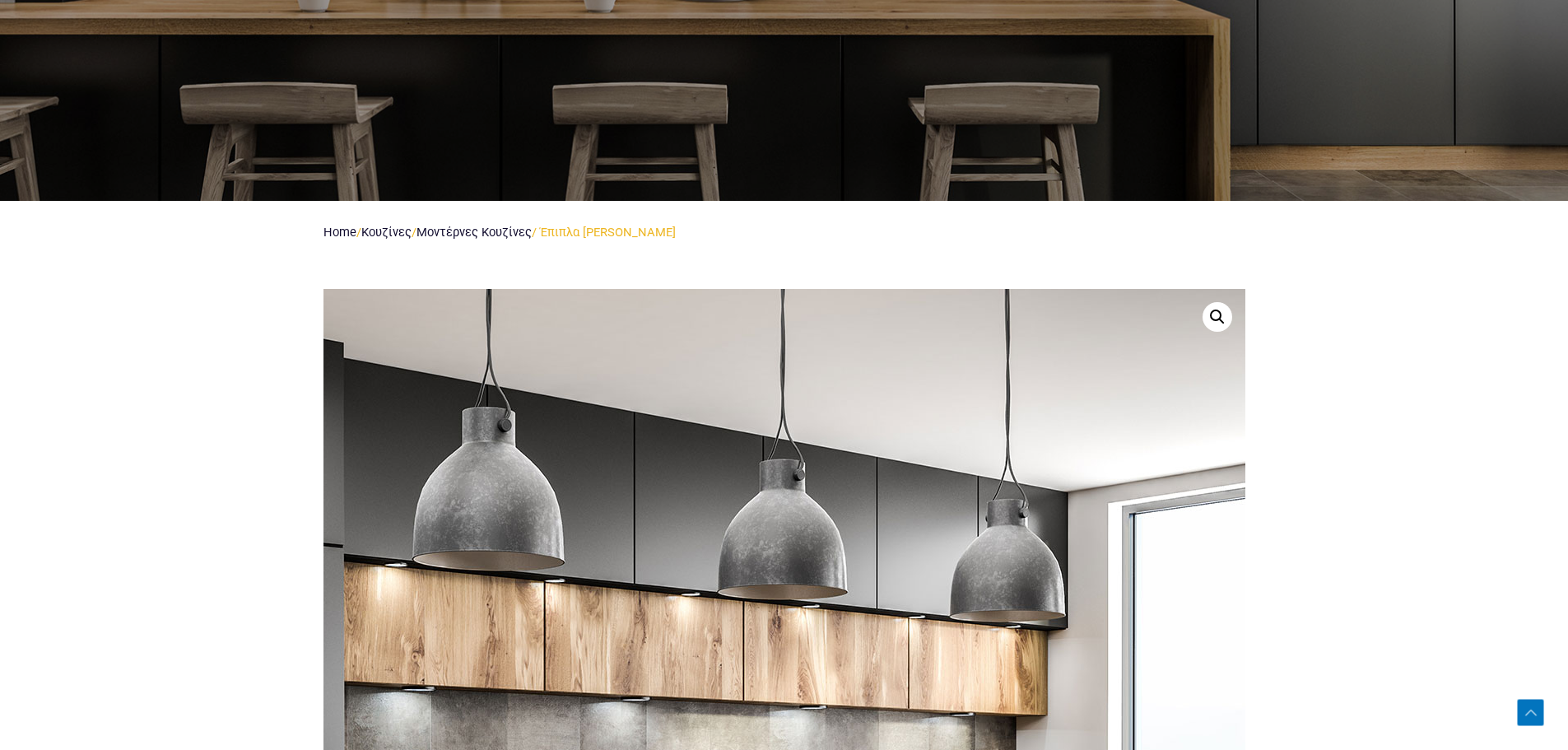
scroll to position [0, 0]
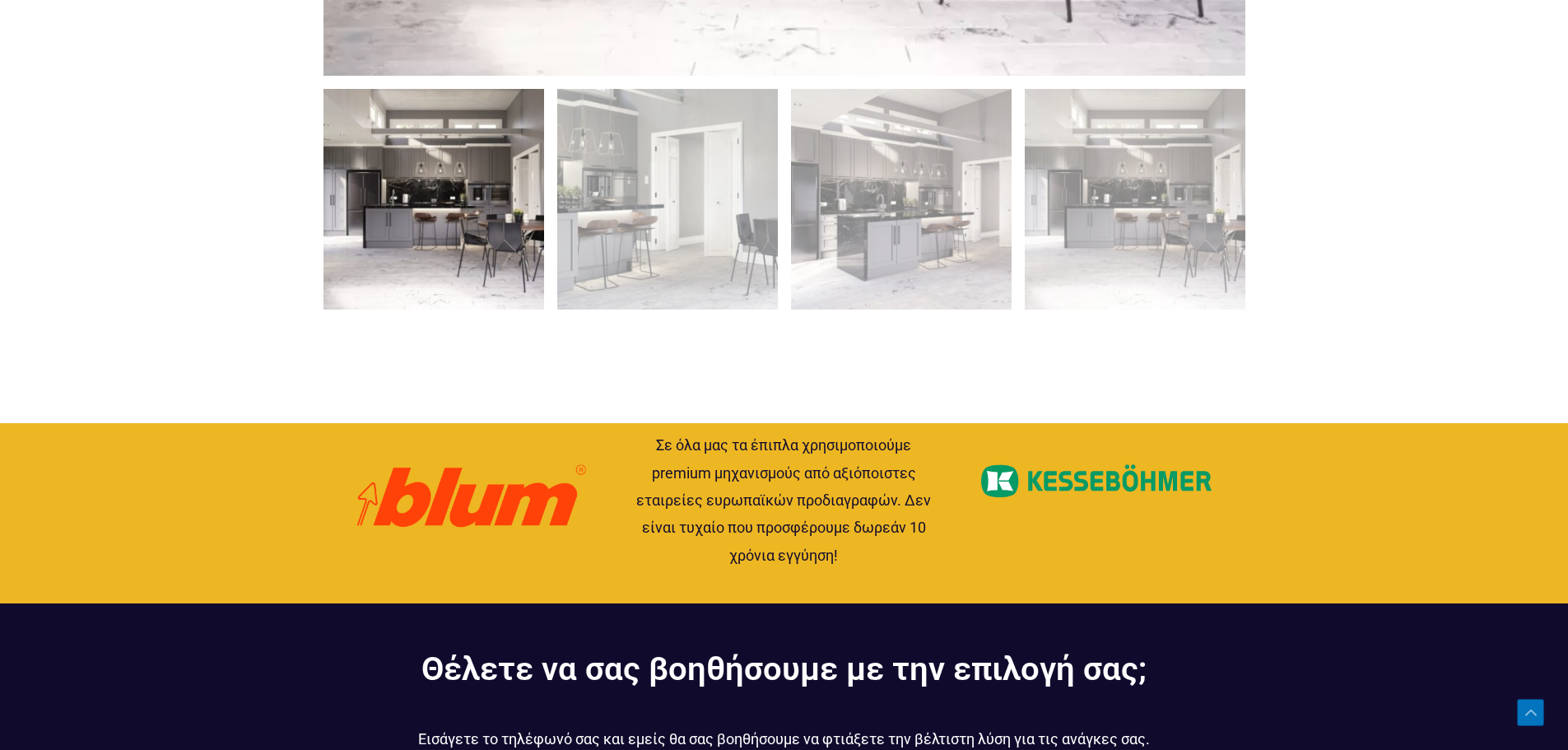
scroll to position [1482, 0]
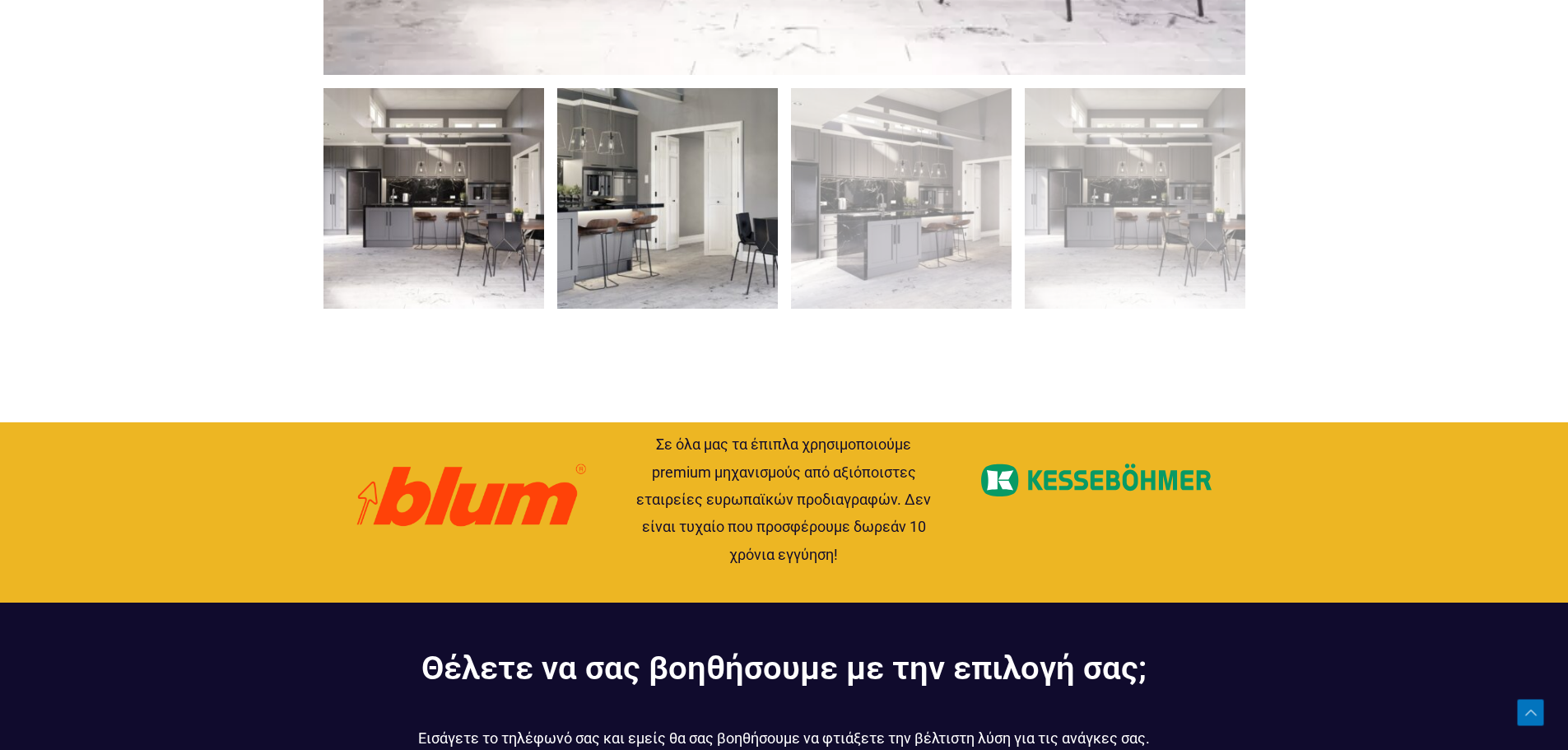
click at [662, 265] on img at bounding box center [667, 198] width 220 height 221
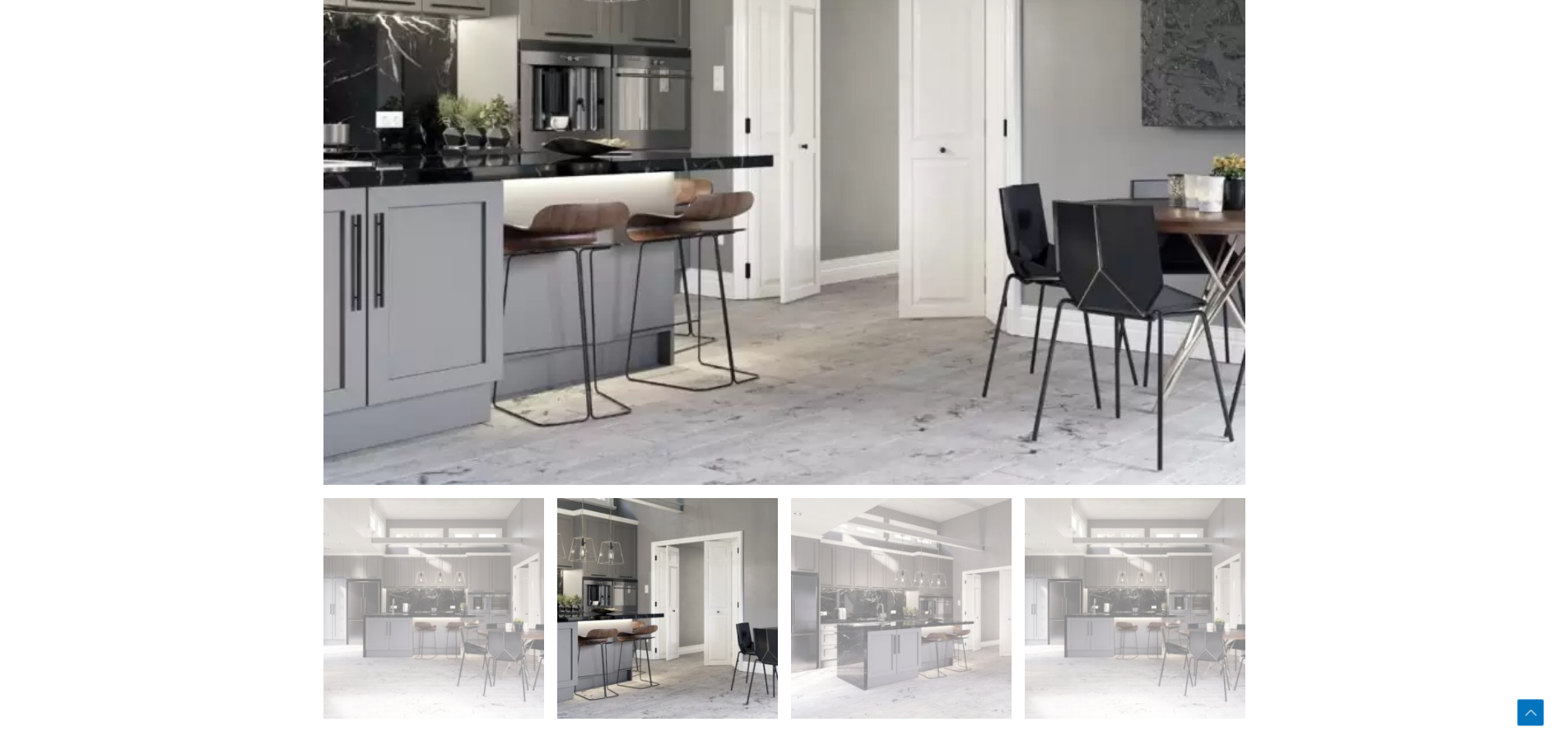
scroll to position [1071, 0]
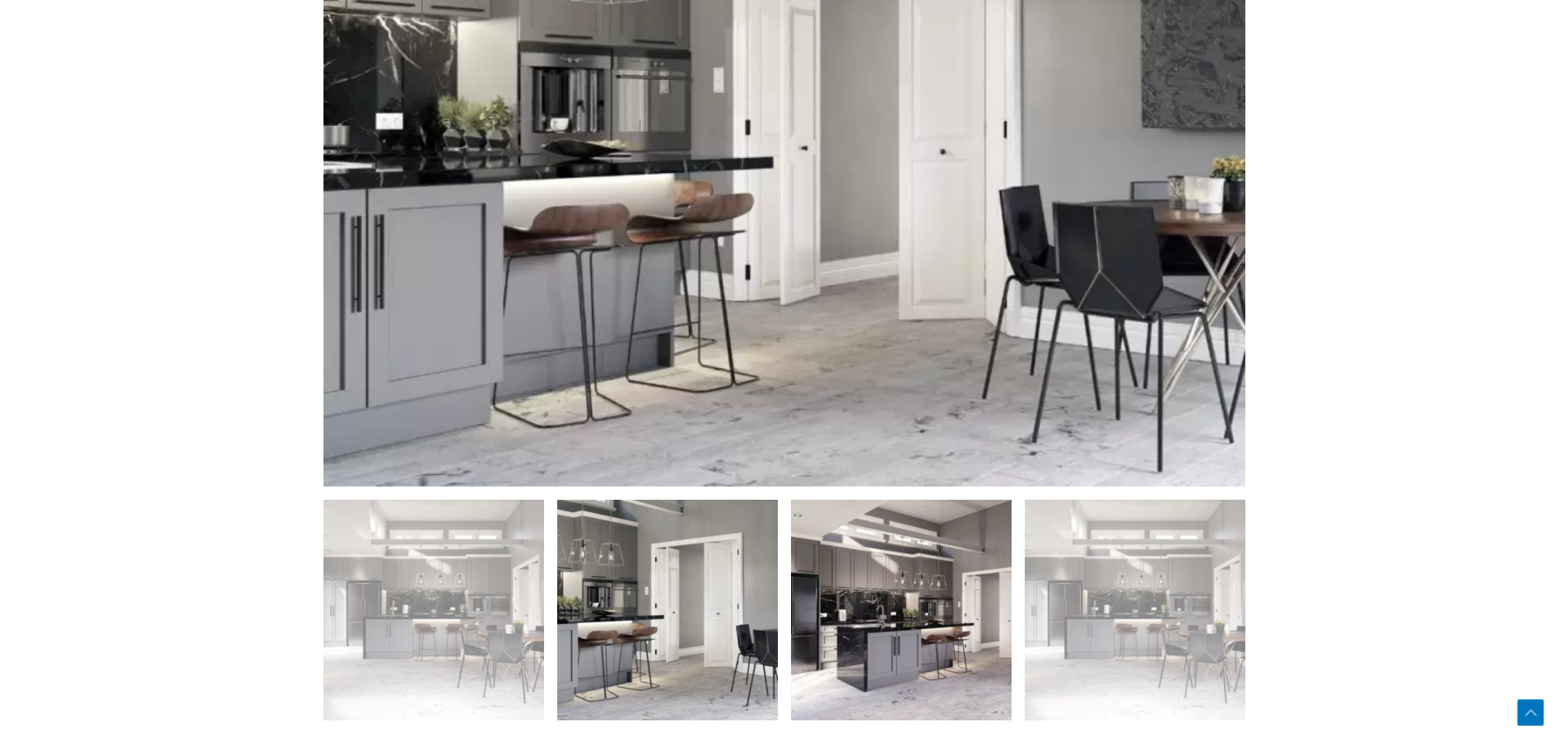
click at [895, 591] on img at bounding box center [901, 609] width 220 height 221
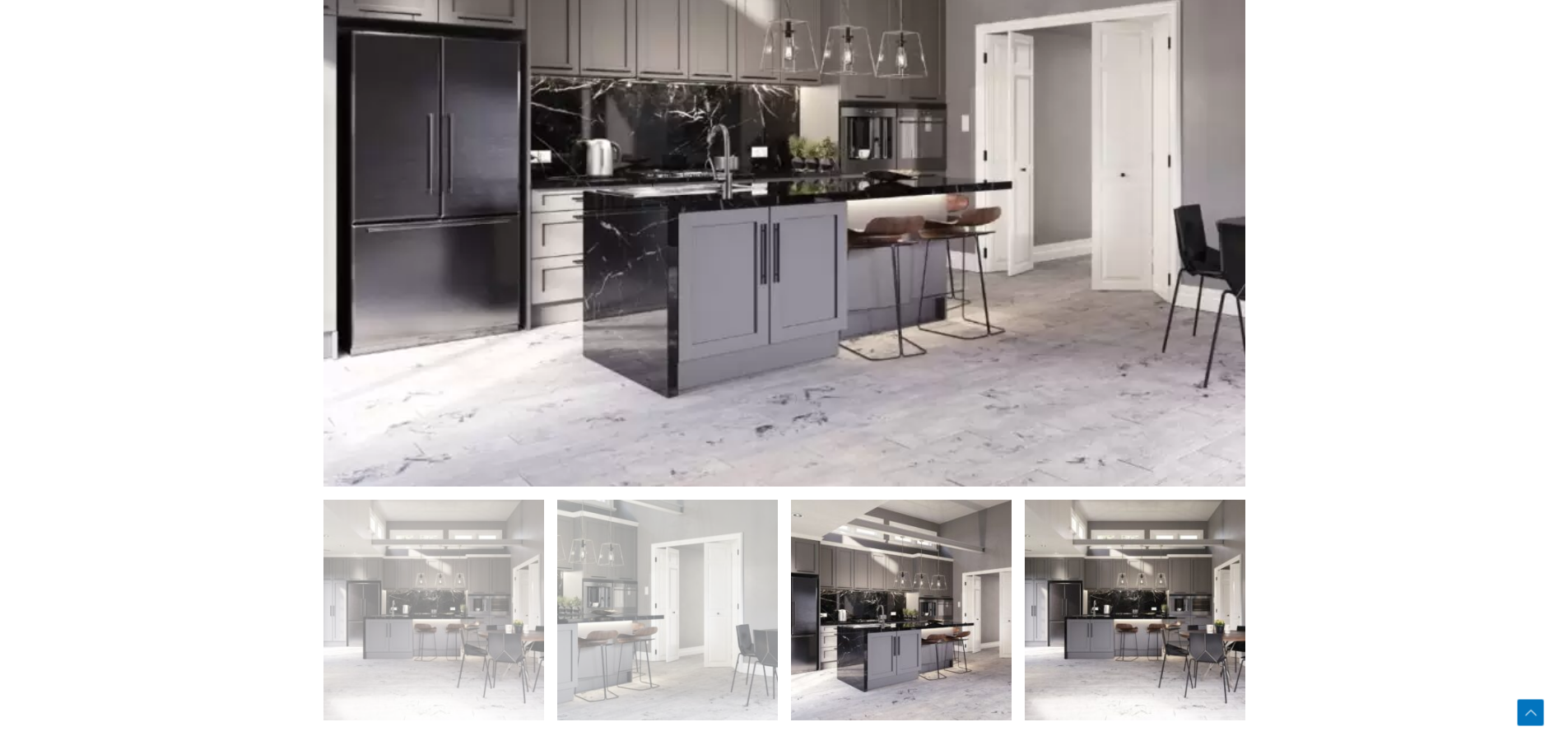
click at [1073, 621] on img at bounding box center [1135, 609] width 220 height 221
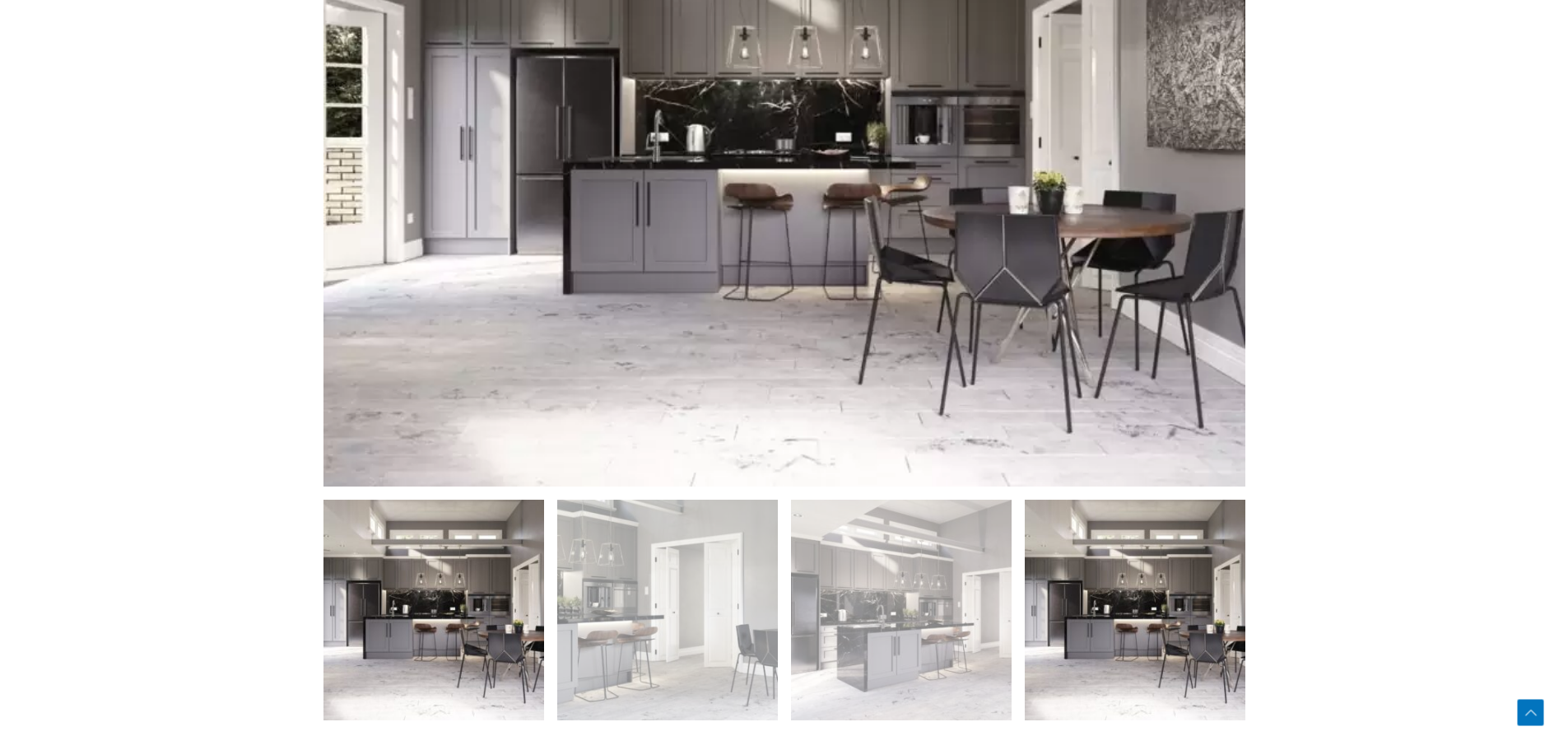
click at [453, 603] on img at bounding box center [433, 609] width 220 height 221
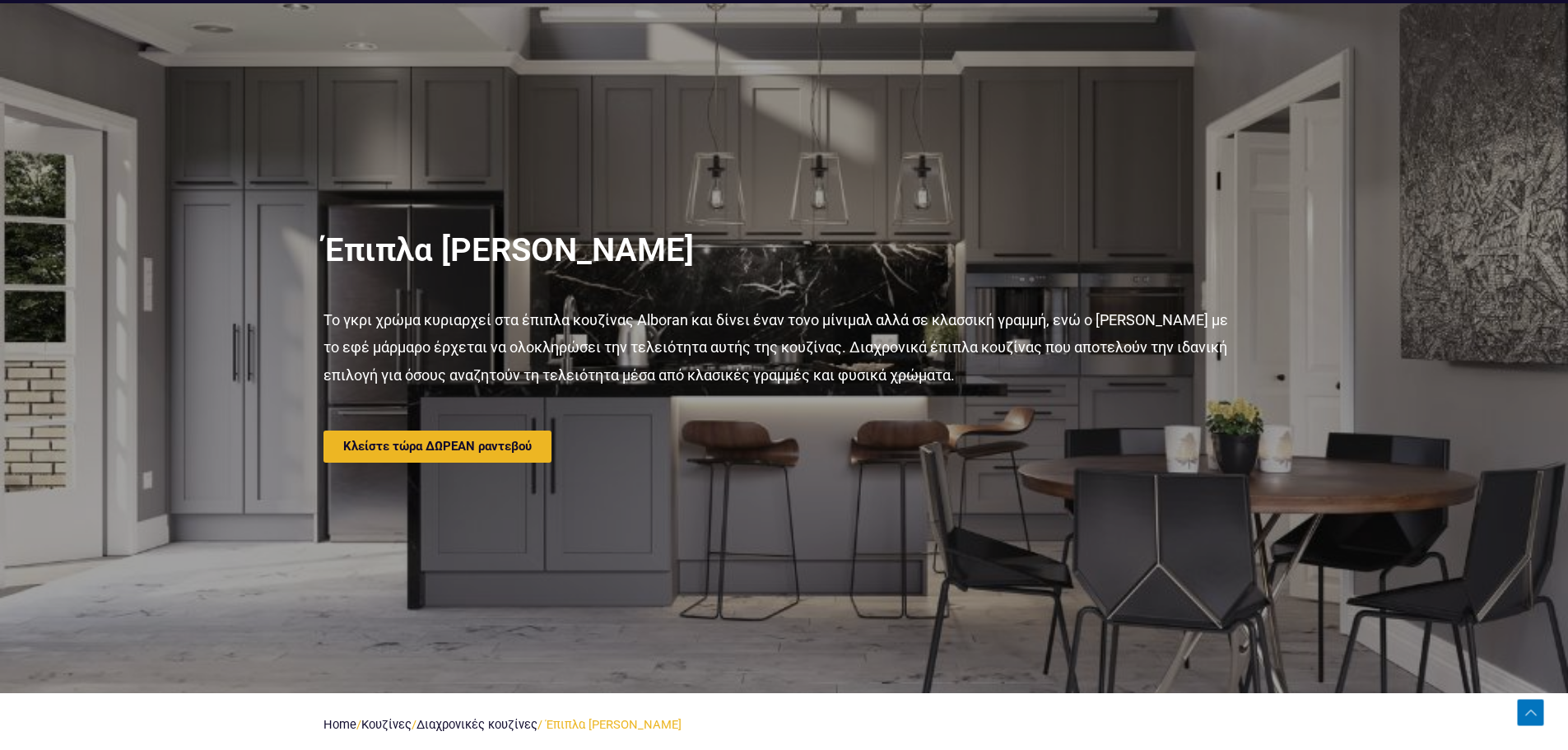
scroll to position [0, 0]
